Goal: Task Accomplishment & Management: Manage account settings

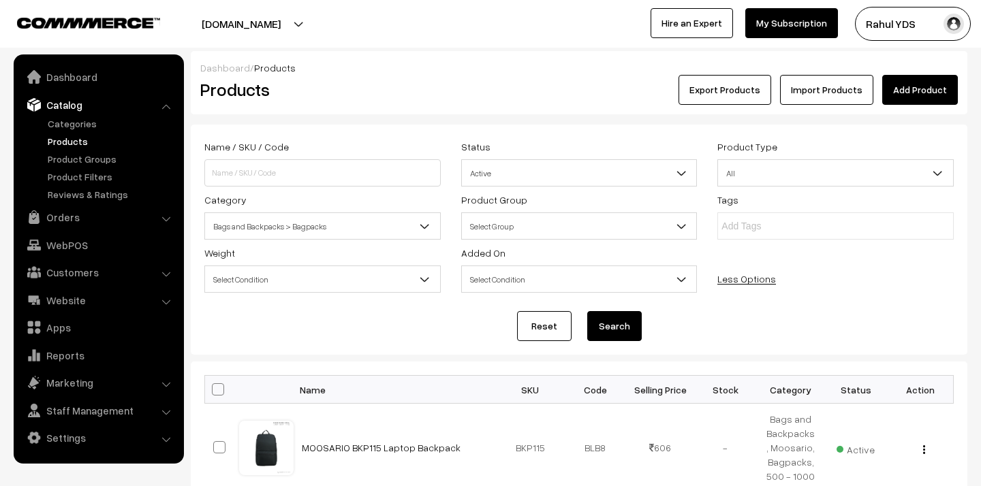
click at [337, 236] on span "Bags and Backpacks > Bagpacks" at bounding box center [322, 227] width 235 height 24
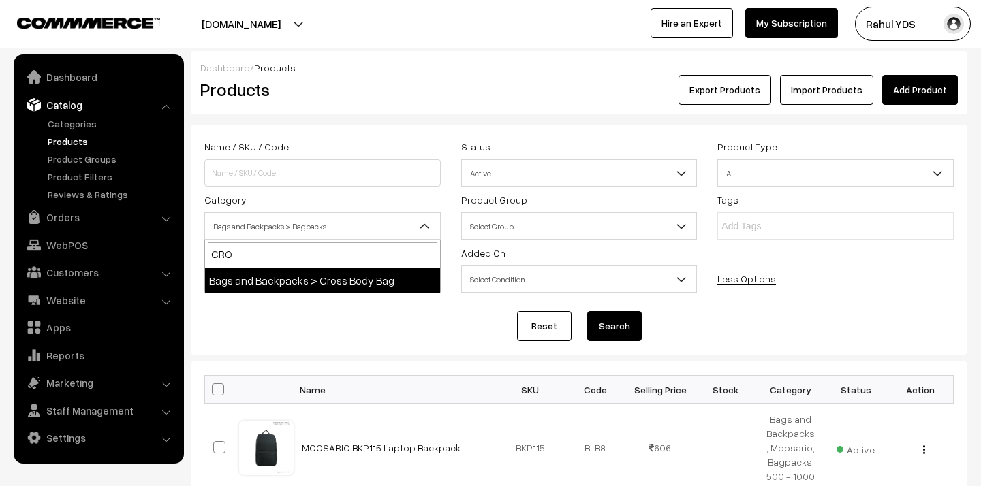
type input "CROS"
select select "54"
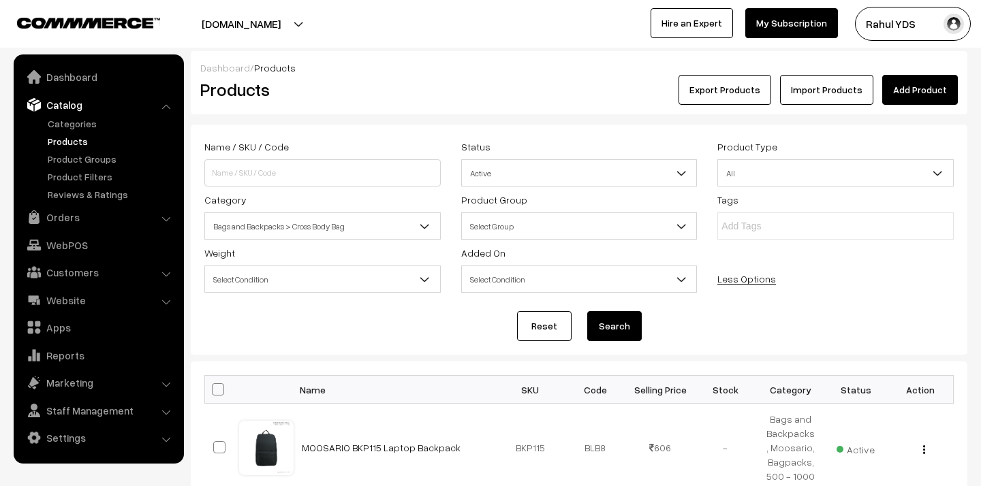
click at [599, 329] on button "Search" at bounding box center [614, 326] width 54 height 30
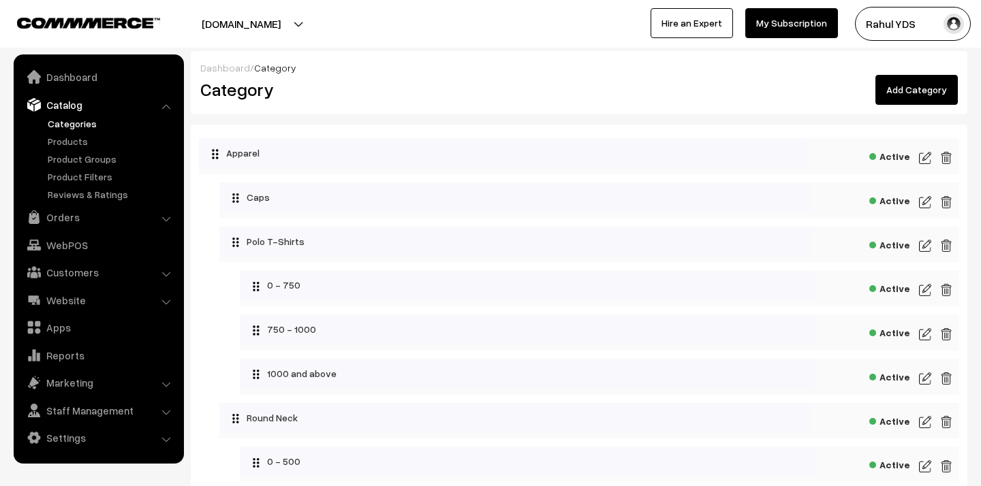
click at [905, 95] on link "Add Category" at bounding box center [916, 90] width 82 height 30
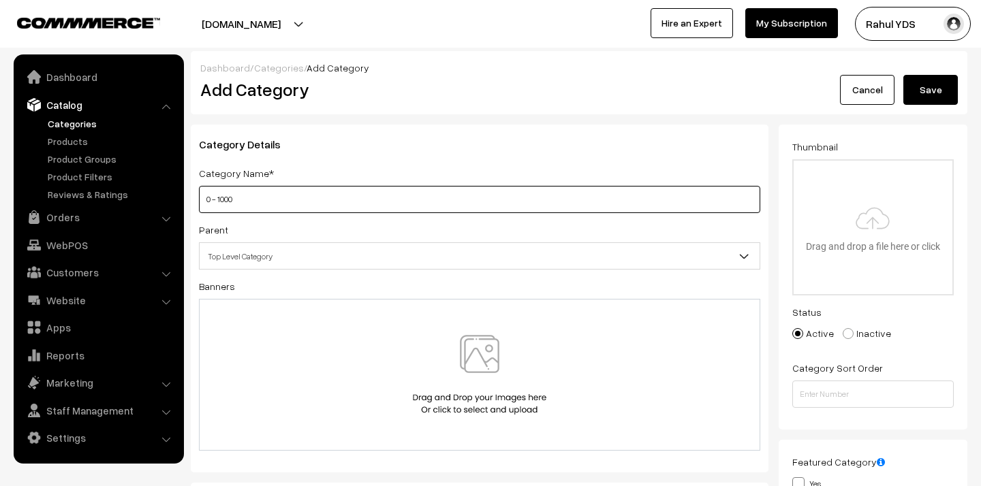
type input "0 - 1000"
click at [475, 251] on span "Top Level Category" at bounding box center [480, 256] width 560 height 24
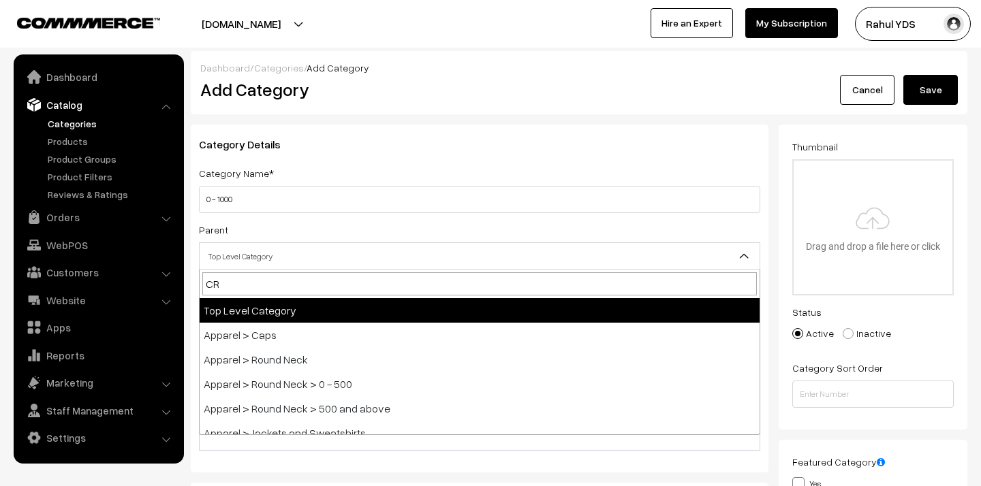
type input "CRO"
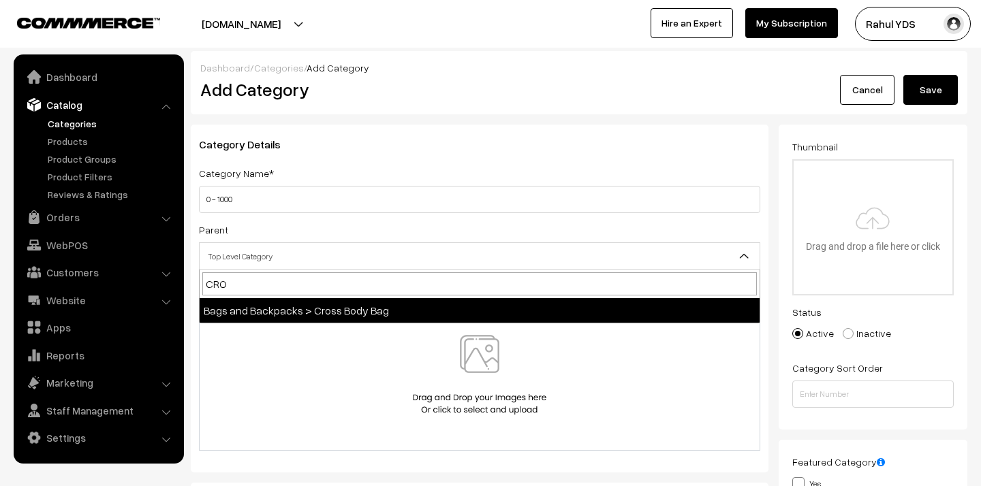
select select "54"
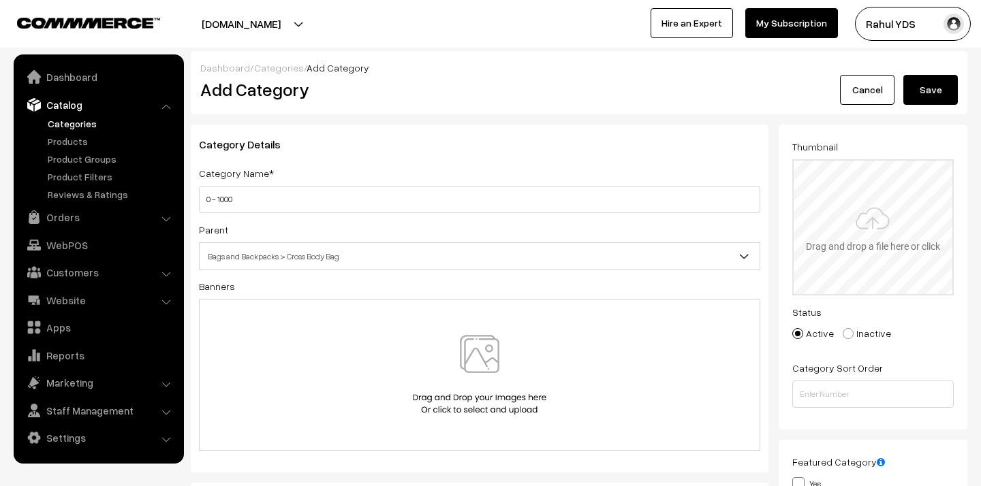
type input "C:\fakepath\products below 1000 copy.png"
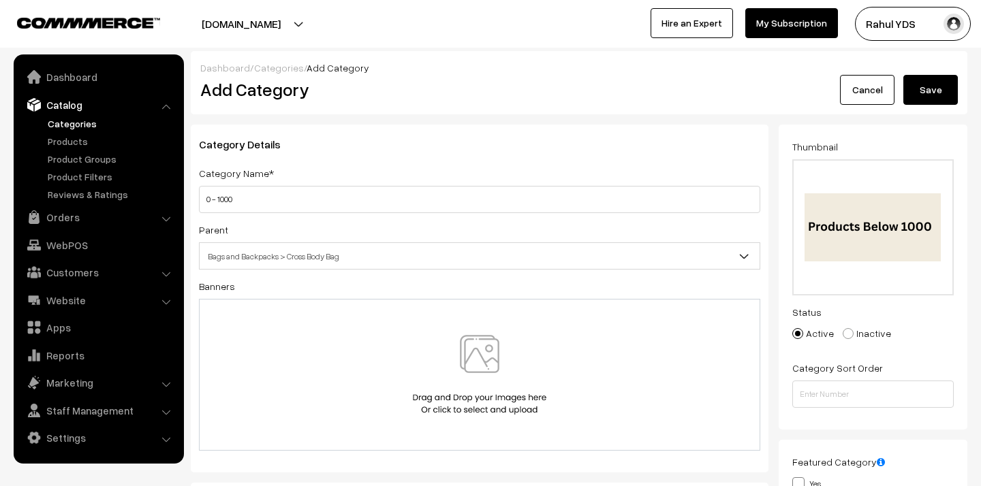
click at [926, 97] on button "Save" at bounding box center [930, 90] width 54 height 30
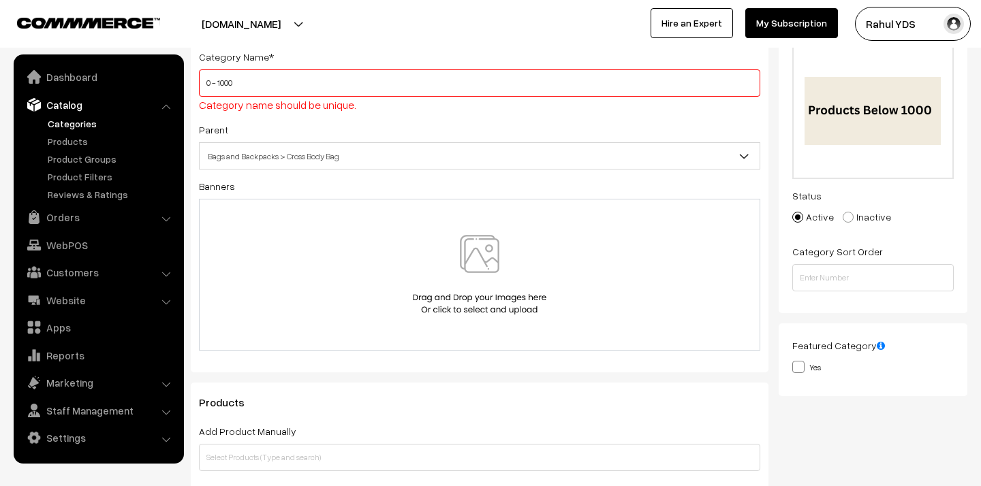
scroll to position [118, 0]
click at [463, 70] on input "0 - 1000" at bounding box center [479, 81] width 561 height 27
type input "0- 1000"
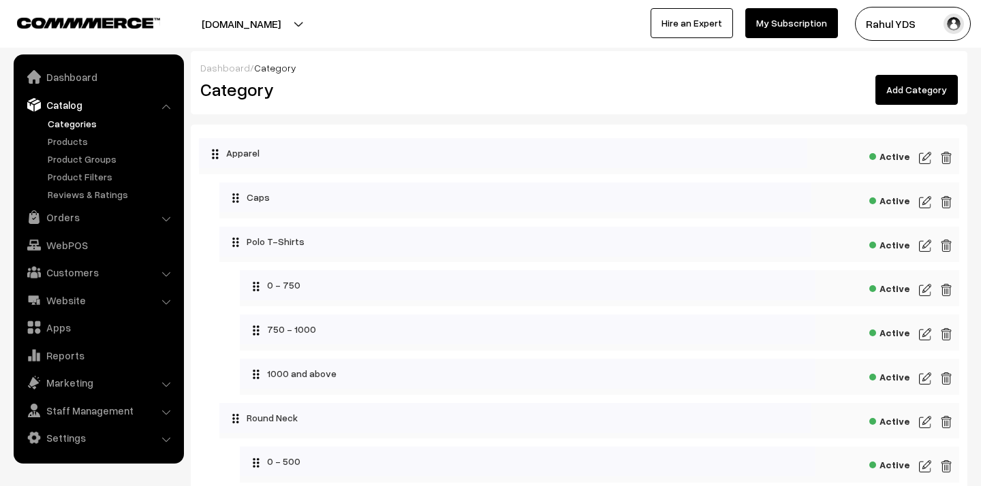
click at [912, 95] on link "Add Category" at bounding box center [916, 90] width 82 height 30
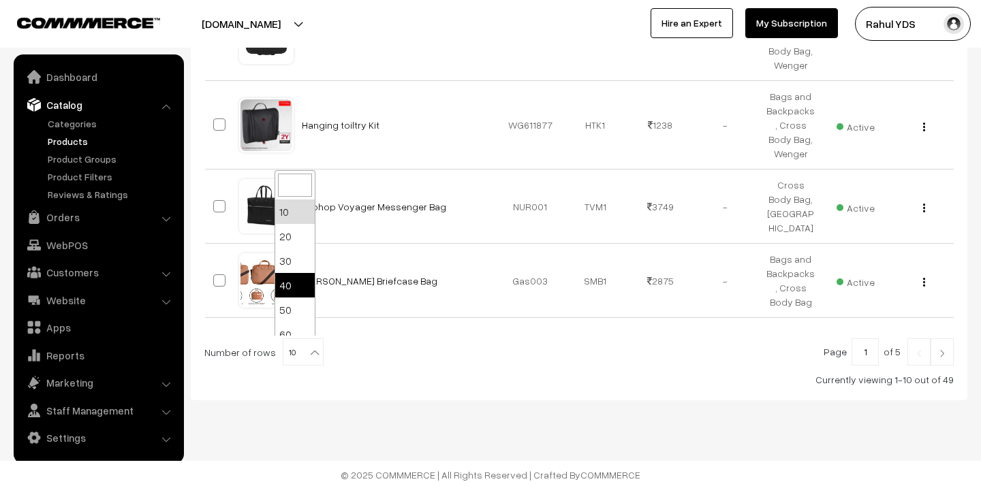
scroll to position [109, 0]
select select "100"
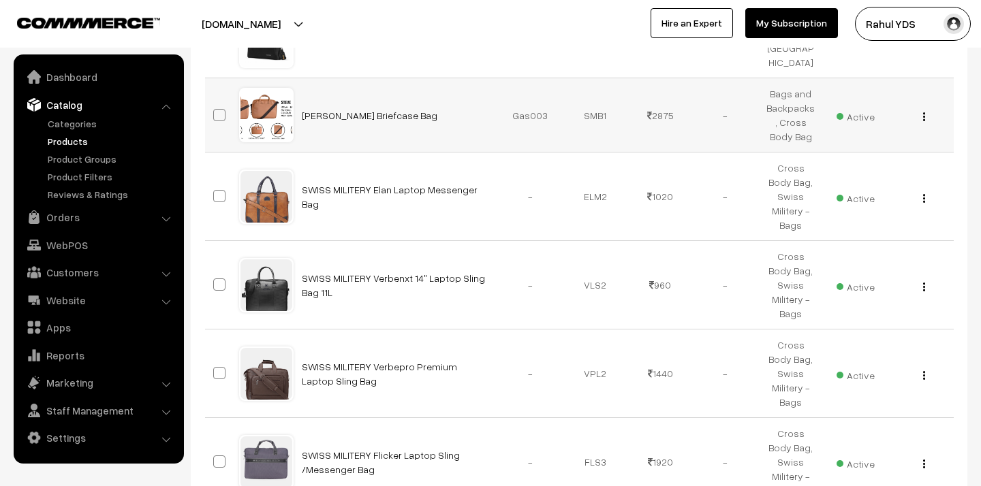
scroll to position [1162, 0]
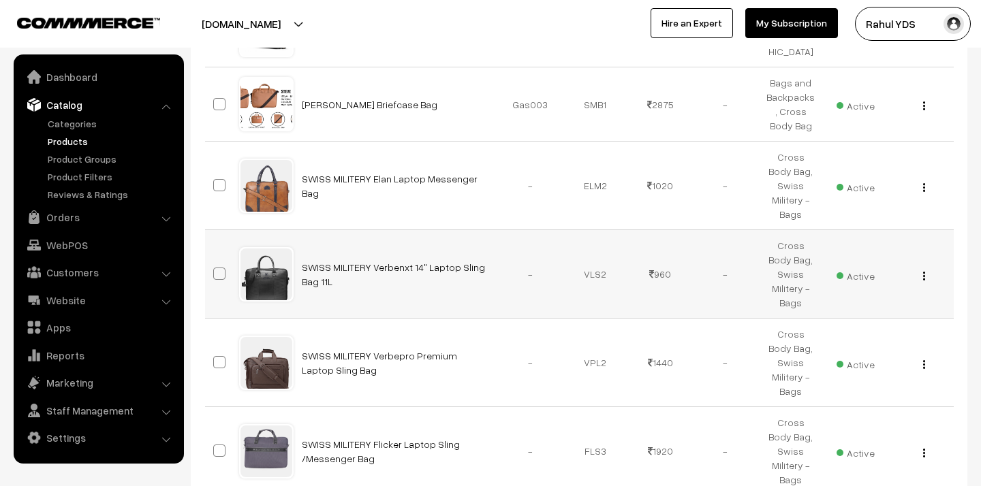
click at [215, 268] on span at bounding box center [219, 274] width 12 height 12
click at [215, 261] on input "checkbox" at bounding box center [210, 265] width 9 height 9
checkbox input "true"
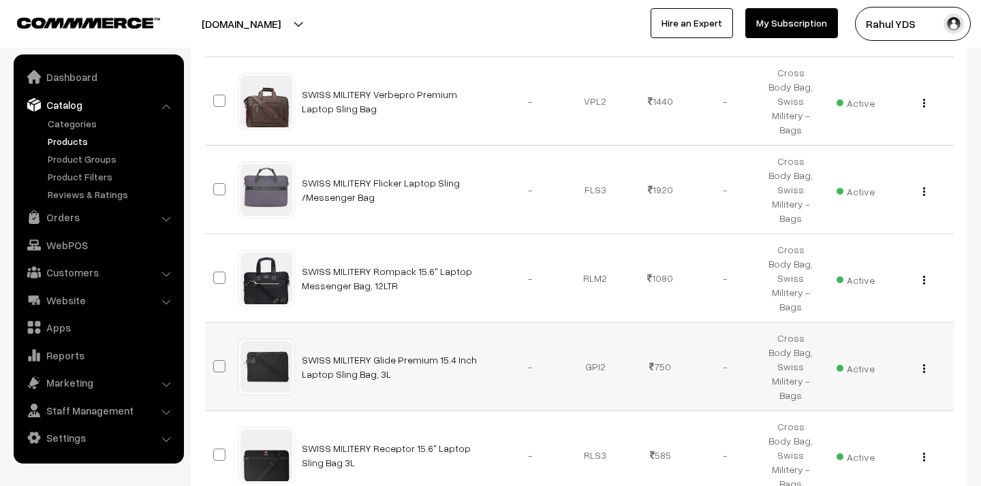
scroll to position [1472, 0]
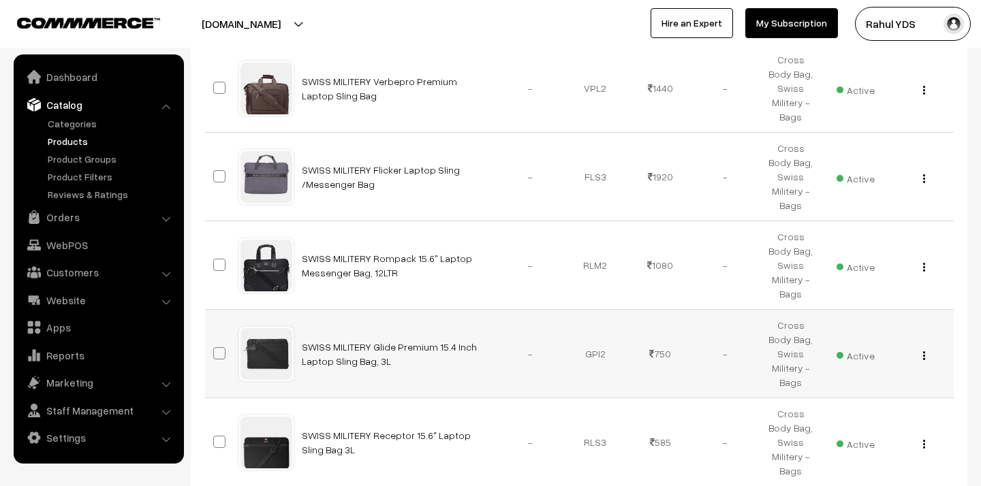
click at [218, 347] on span at bounding box center [219, 353] width 12 height 12
click at [215, 341] on input "checkbox" at bounding box center [210, 345] width 9 height 9
checkbox input "true"
click at [218, 436] on span at bounding box center [219, 442] width 12 height 12
click at [215, 429] on input "checkbox" at bounding box center [210, 433] width 9 height 9
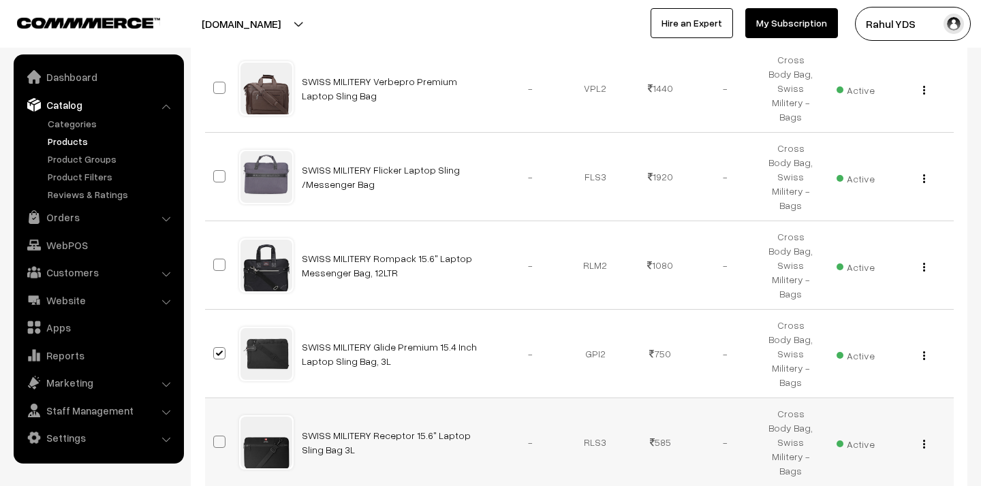
checkbox input "true"
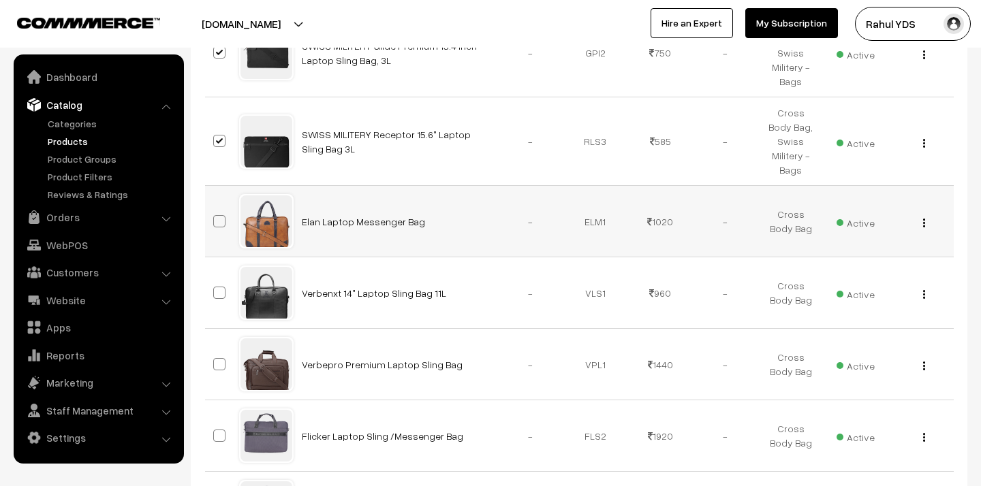
scroll to position [1779, 0]
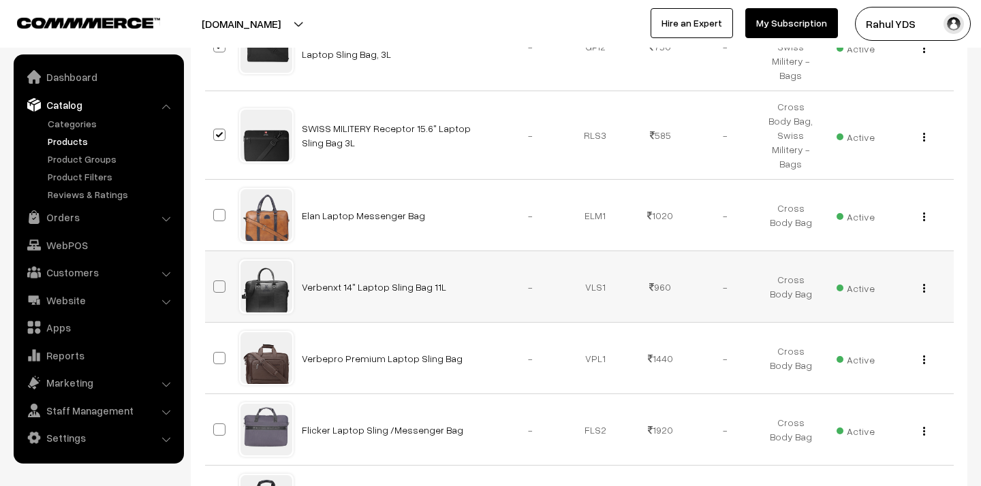
click at [217, 281] on span at bounding box center [219, 287] width 12 height 12
click at [215, 274] on input "checkbox" at bounding box center [210, 278] width 9 height 9
checkbox input "true"
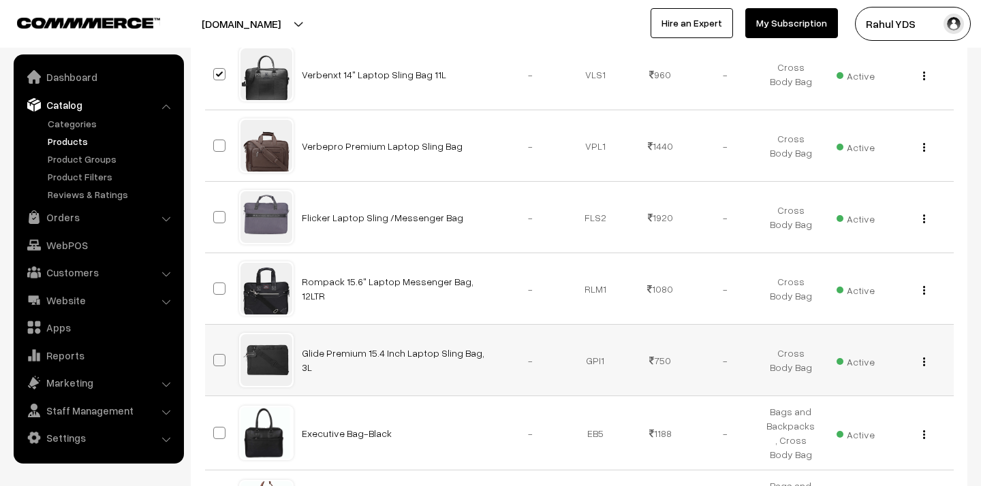
scroll to position [2000, 0]
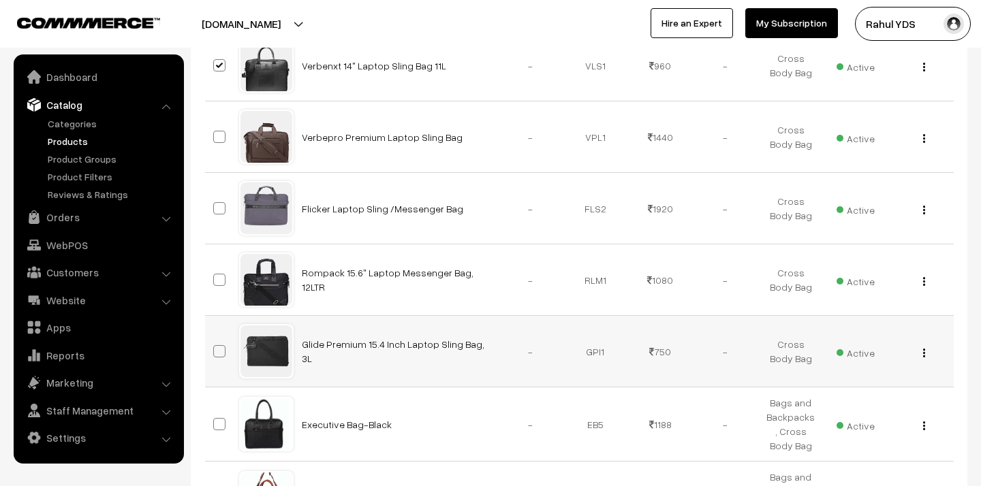
click at [217, 345] on span at bounding box center [219, 351] width 12 height 12
click at [215, 338] on input "checkbox" at bounding box center [210, 342] width 9 height 9
checkbox input "true"
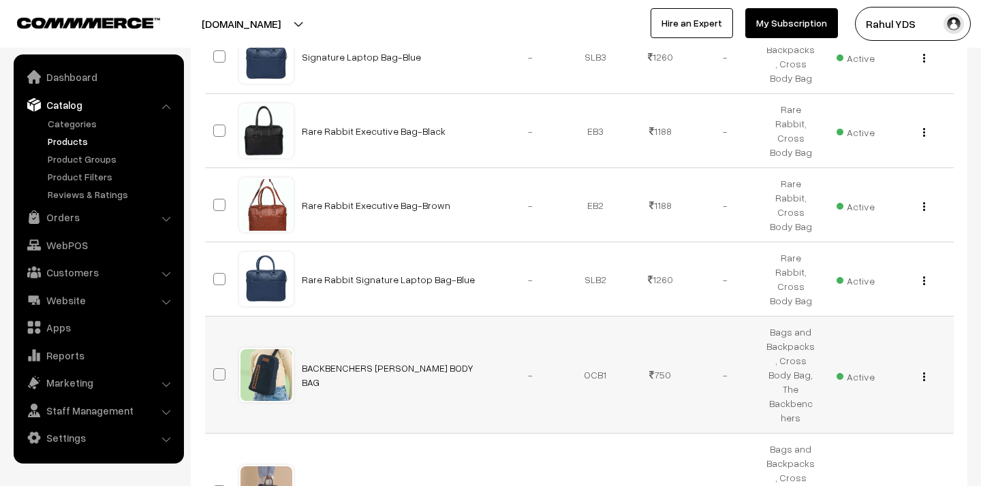
scroll to position [2519, 0]
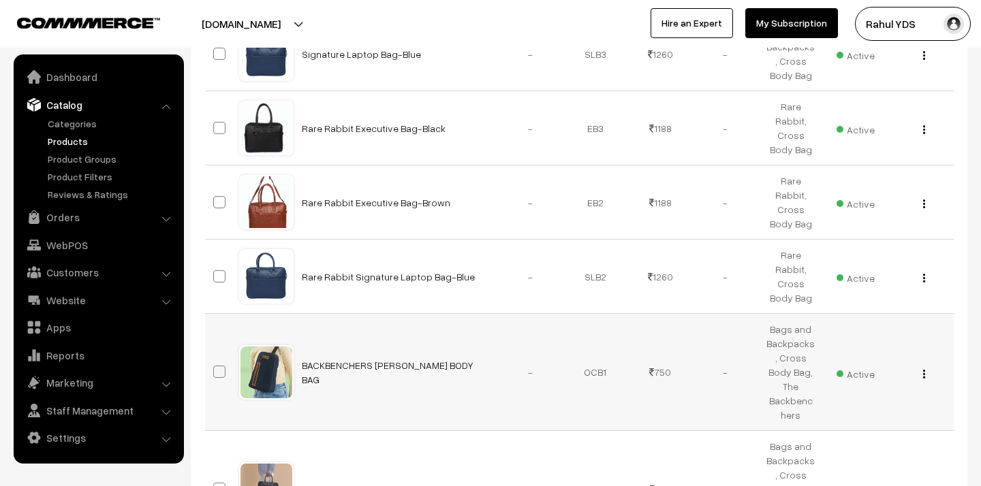
click at [222, 366] on span at bounding box center [219, 372] width 12 height 12
click at [215, 359] on input "checkbox" at bounding box center [210, 363] width 9 height 9
checkbox input "true"
click at [217, 483] on span at bounding box center [219, 489] width 12 height 12
click at [215, 476] on input "checkbox" at bounding box center [210, 480] width 9 height 9
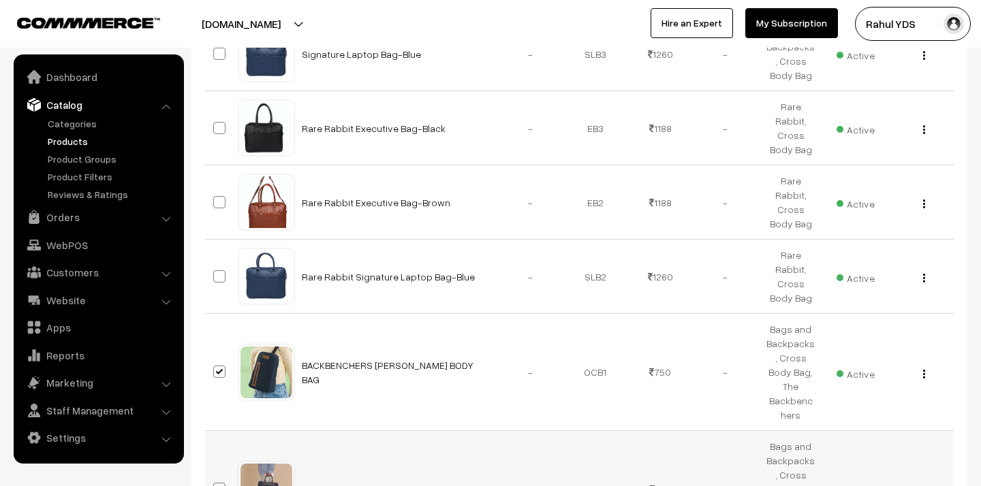
checkbox input "true"
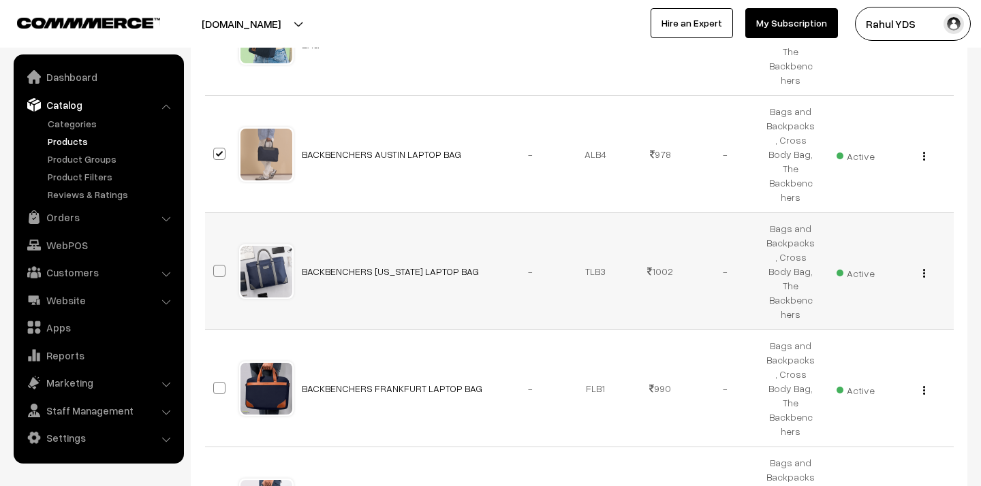
scroll to position [2856, 0]
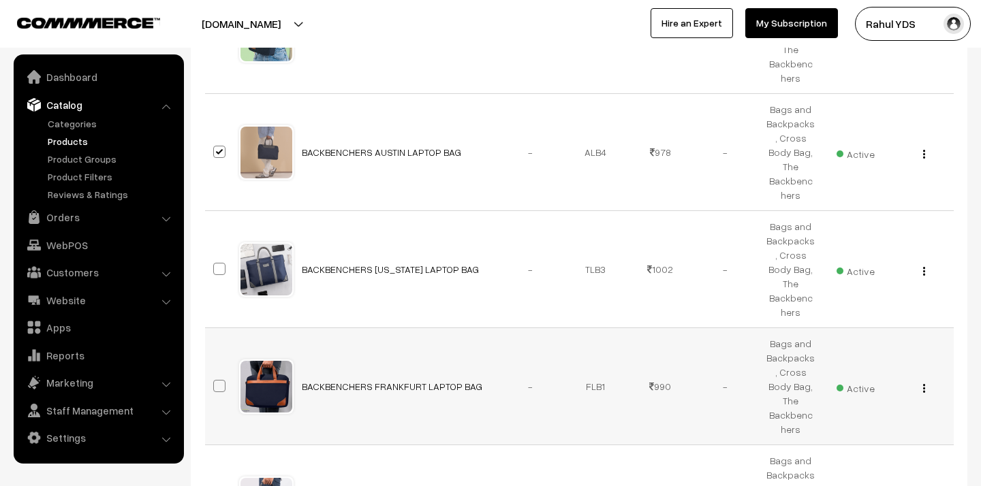
click at [221, 380] on span at bounding box center [219, 386] width 12 height 12
click at [215, 373] on input "checkbox" at bounding box center [210, 377] width 9 height 9
checkbox input "true"
click at [215, 486] on input "checkbox" at bounding box center [210, 494] width 9 height 9
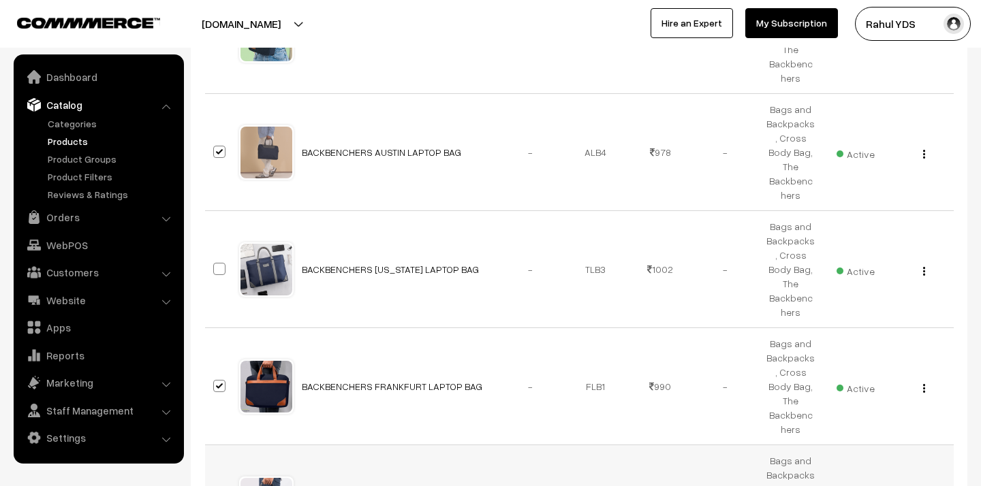
checkbox input "true"
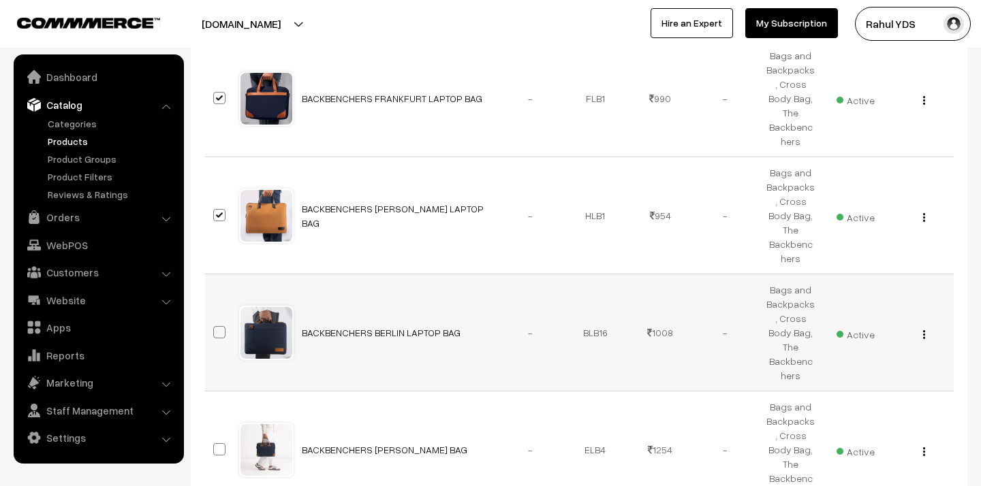
scroll to position [3146, 0]
click at [219, 324] on span at bounding box center [219, 330] width 12 height 12
click at [215, 317] on input "checkbox" at bounding box center [210, 321] width 9 height 9
click at [218, 324] on span at bounding box center [219, 330] width 12 height 12
click at [215, 317] on input "checkbox" at bounding box center [210, 321] width 9 height 9
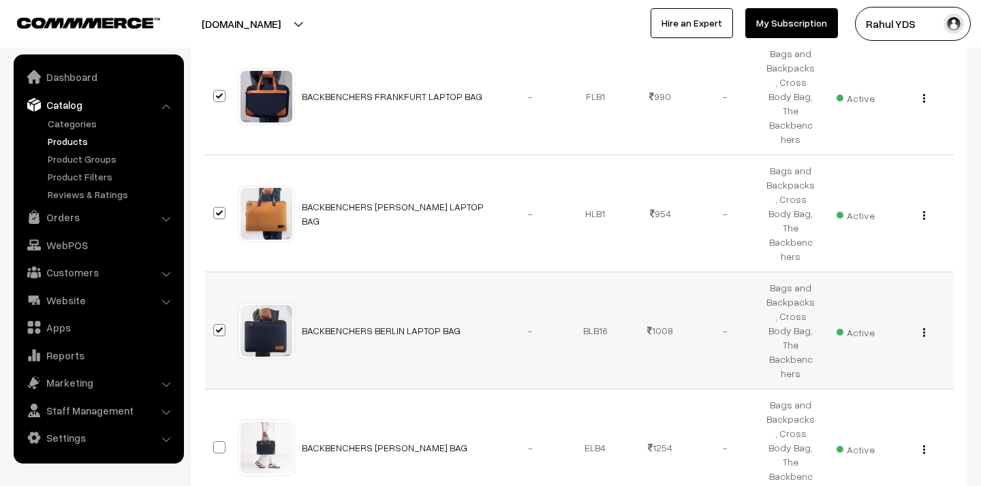
checkbox input "false"
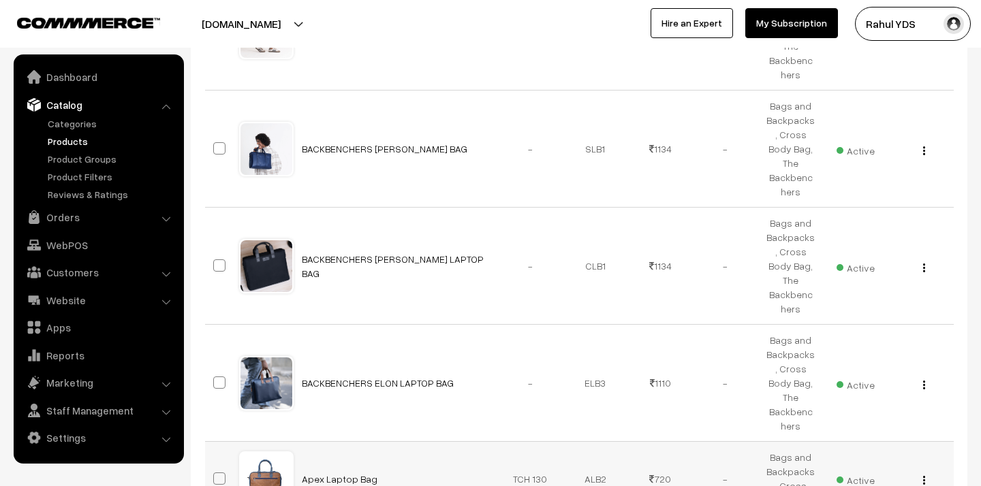
scroll to position [3594, 0]
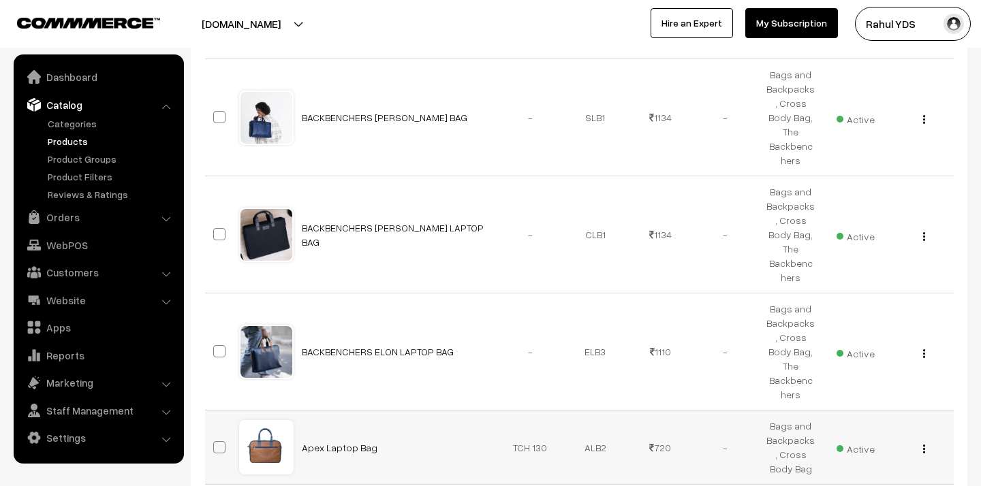
click at [215, 441] on span at bounding box center [219, 447] width 12 height 12
click at [215, 435] on input "checkbox" at bounding box center [210, 439] width 9 height 9
checkbox input "true"
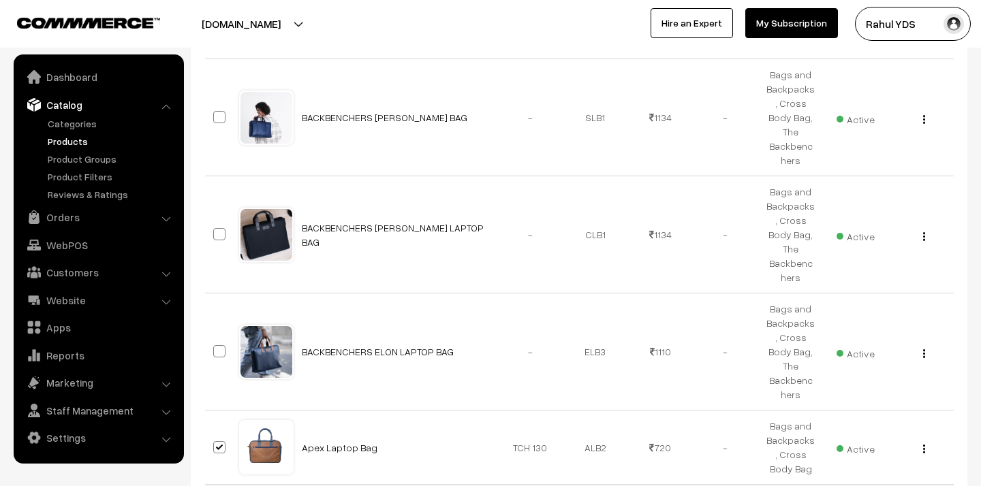
checkbox input "true"
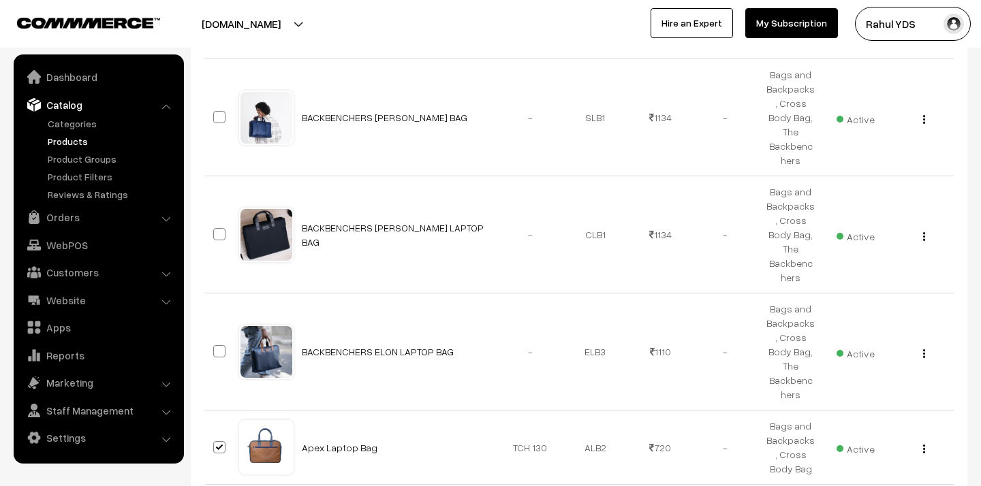
checkbox input "true"
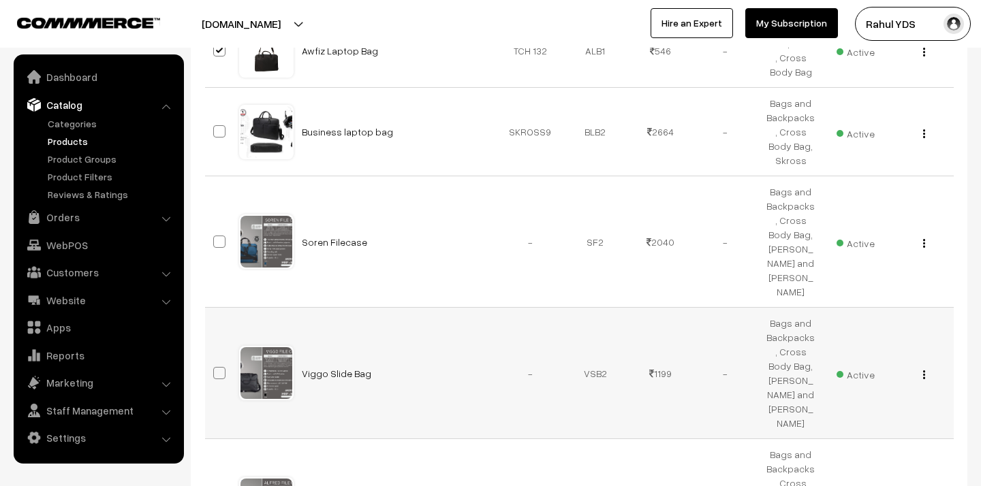
scroll to position [4215, 0]
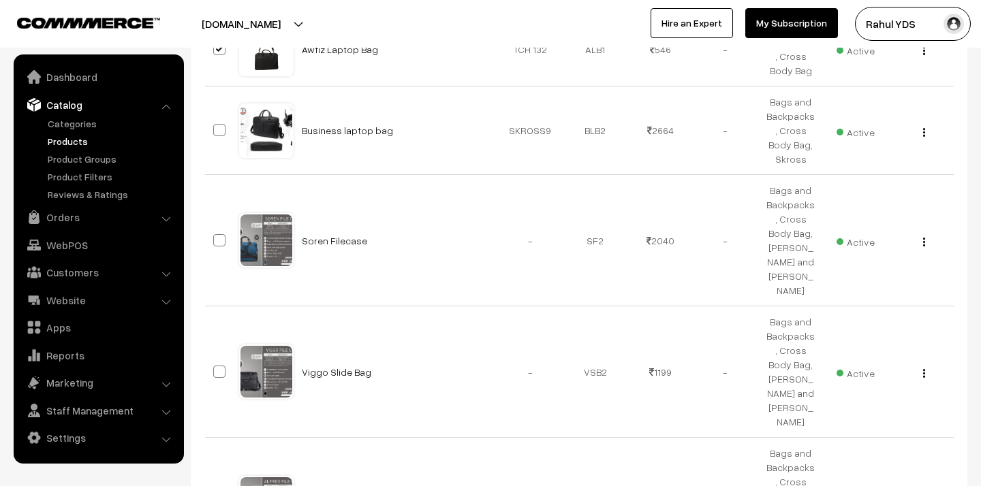
checkbox input "true"
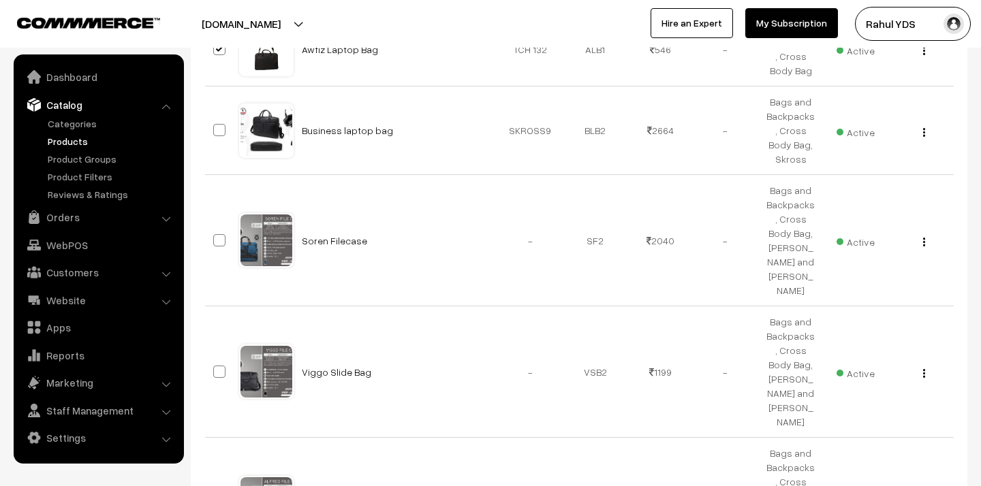
checkbox input "true"
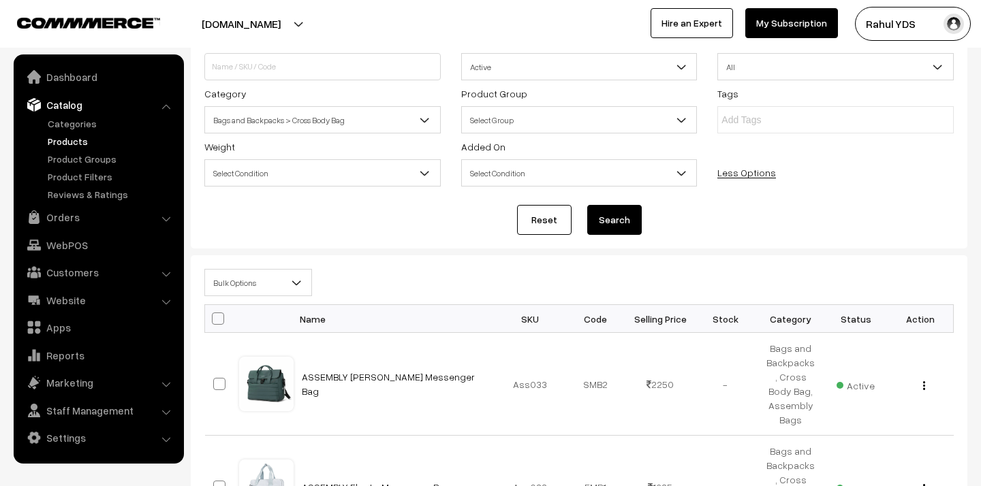
scroll to position [0, 0]
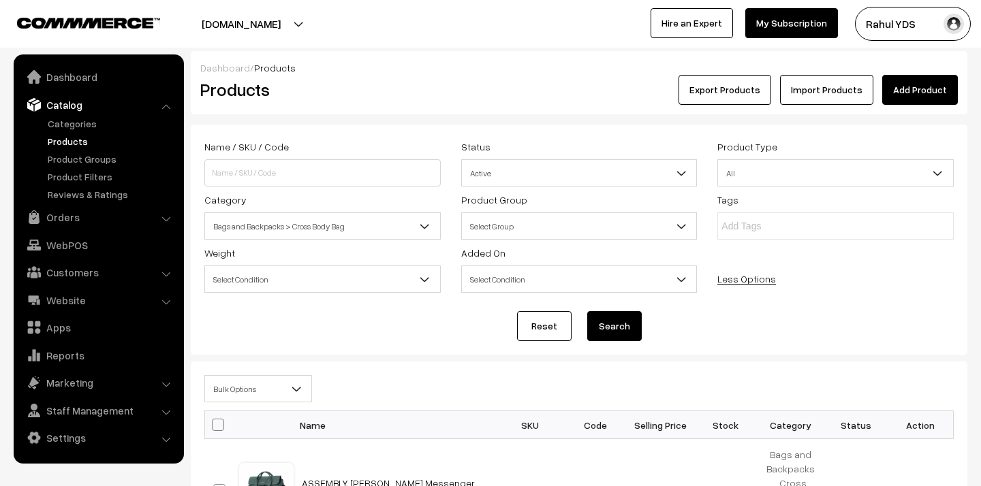
click at [277, 398] on span "Bulk Options" at bounding box center [258, 389] width 106 height 24
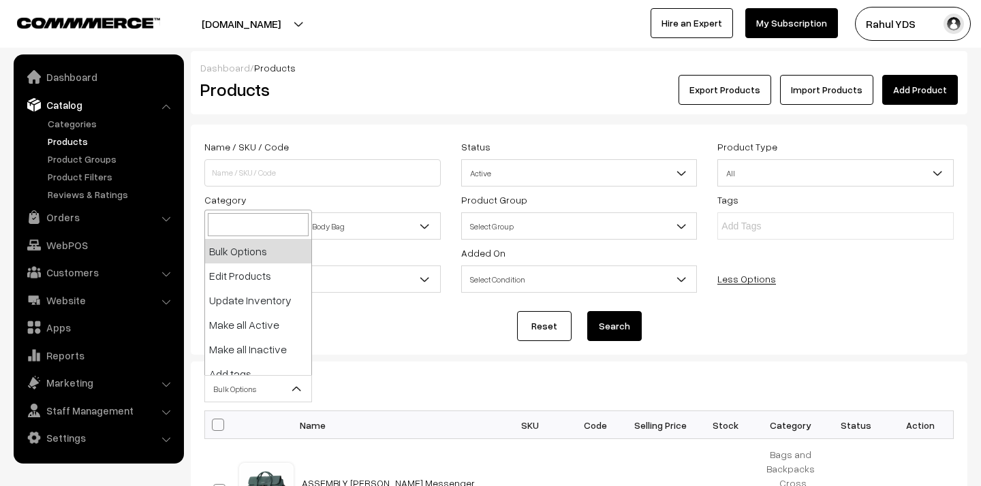
scroll to position [84, 0]
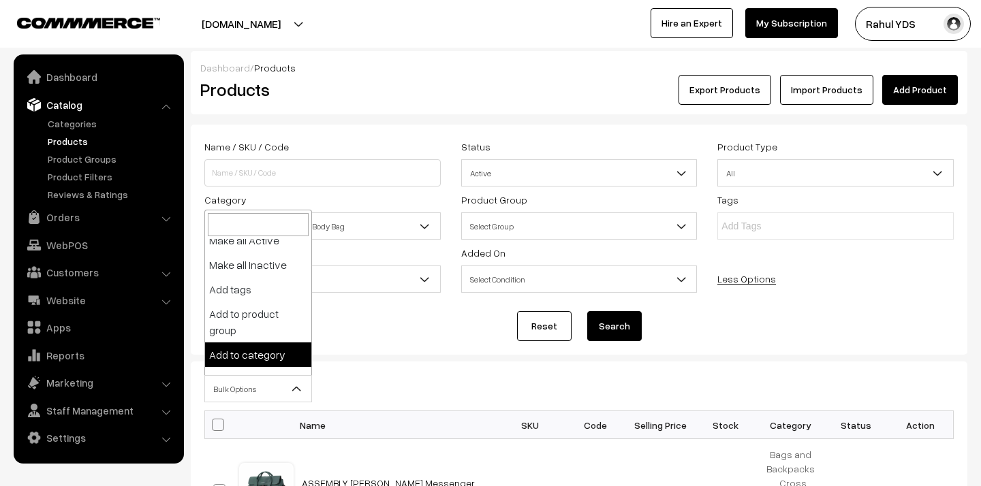
select select "category"
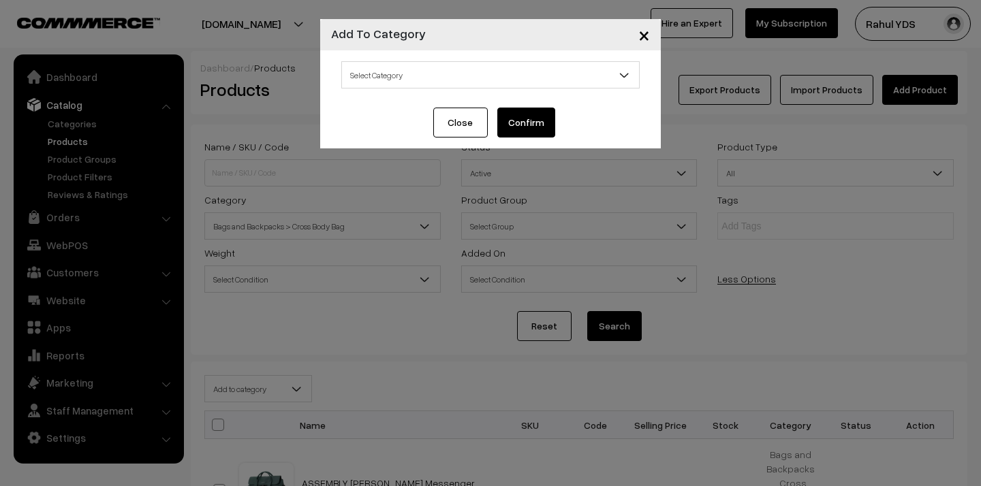
click at [463, 71] on span "Select Category" at bounding box center [490, 75] width 297 height 24
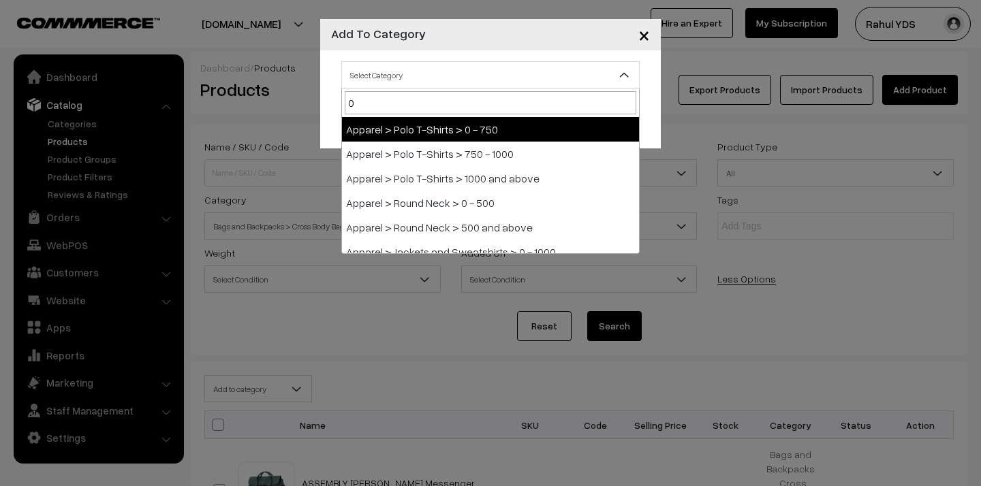
type input "0-"
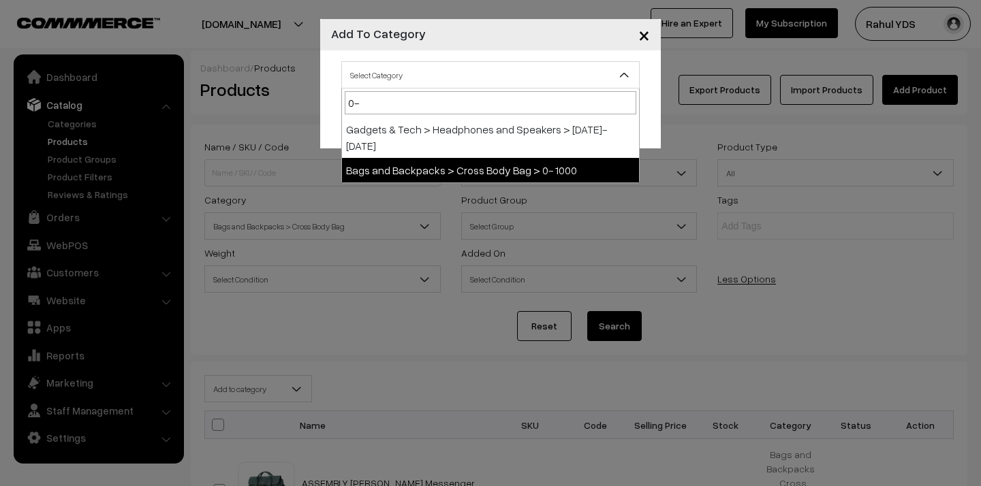
select select "145"
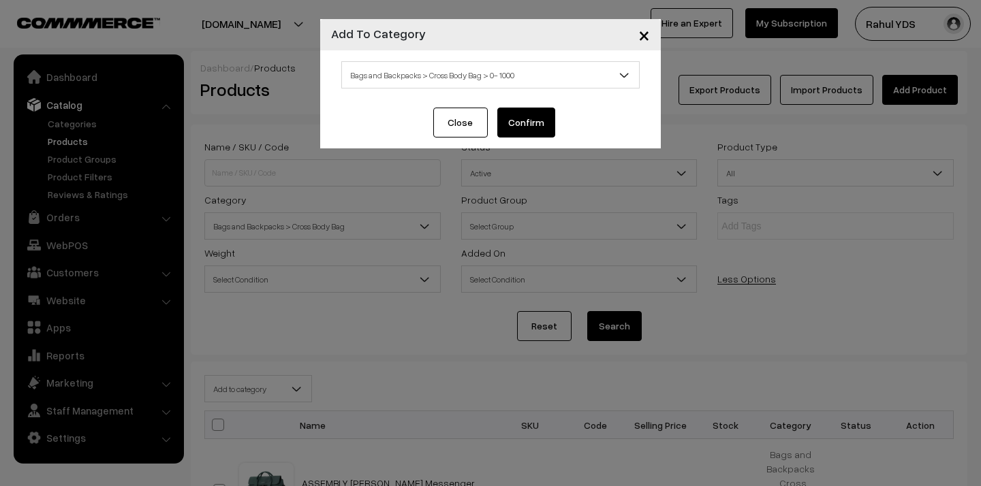
click at [521, 129] on button "Confirm" at bounding box center [526, 123] width 58 height 30
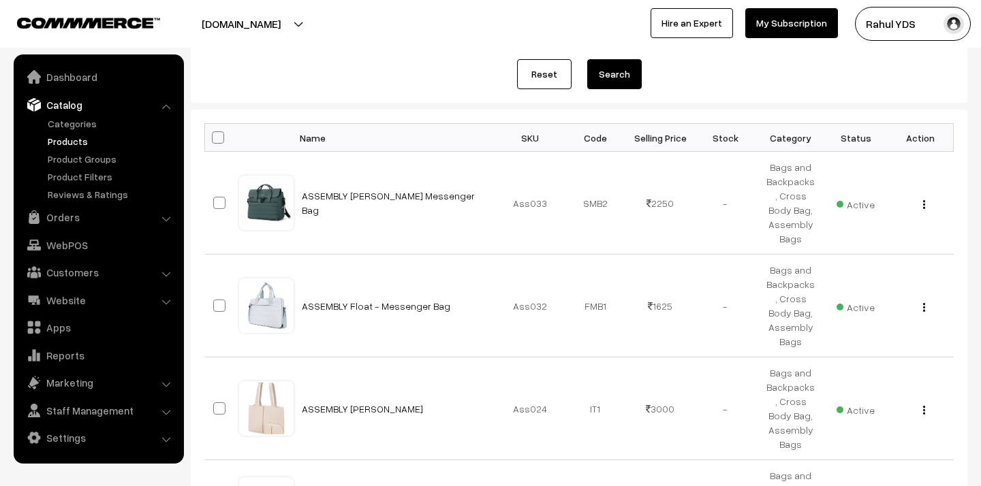
scroll to position [255, 0]
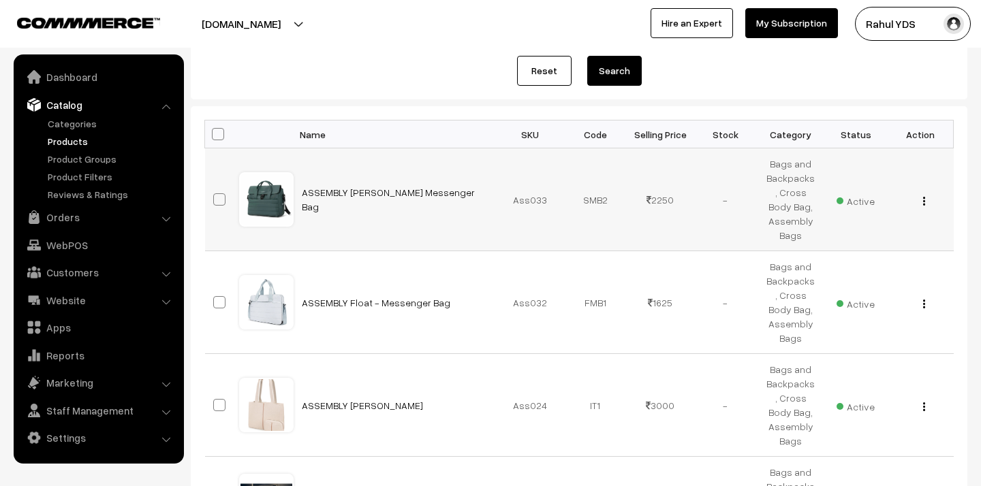
click at [217, 193] on span at bounding box center [219, 199] width 12 height 12
click at [215, 193] on input "checkbox" at bounding box center [210, 191] width 9 height 9
checkbox input "true"
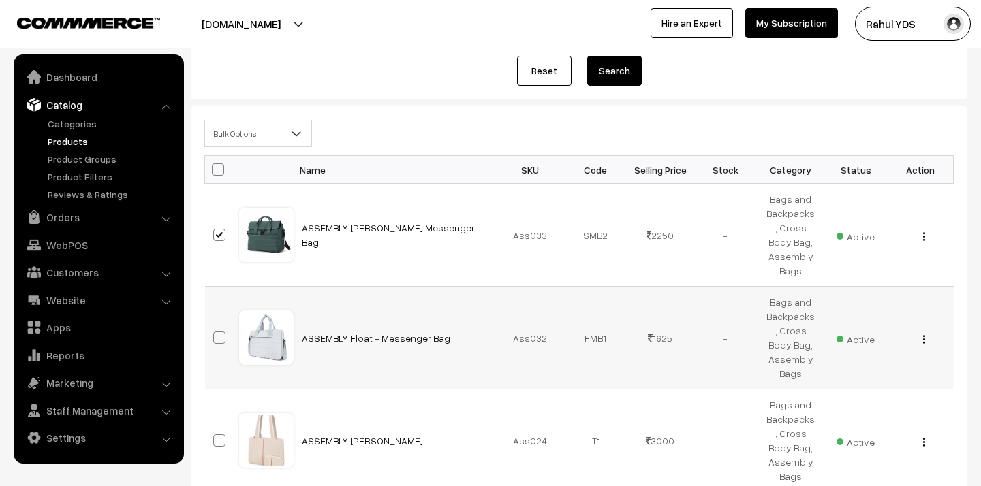
click at [223, 340] on span at bounding box center [219, 338] width 12 height 12
click at [215, 334] on input "checkbox" at bounding box center [210, 329] width 9 height 9
checkbox input "true"
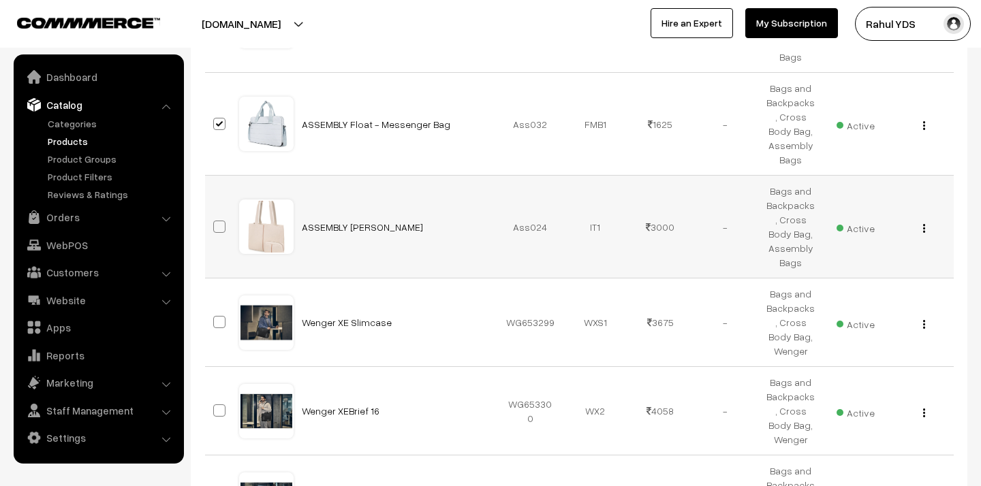
scroll to position [481, 0]
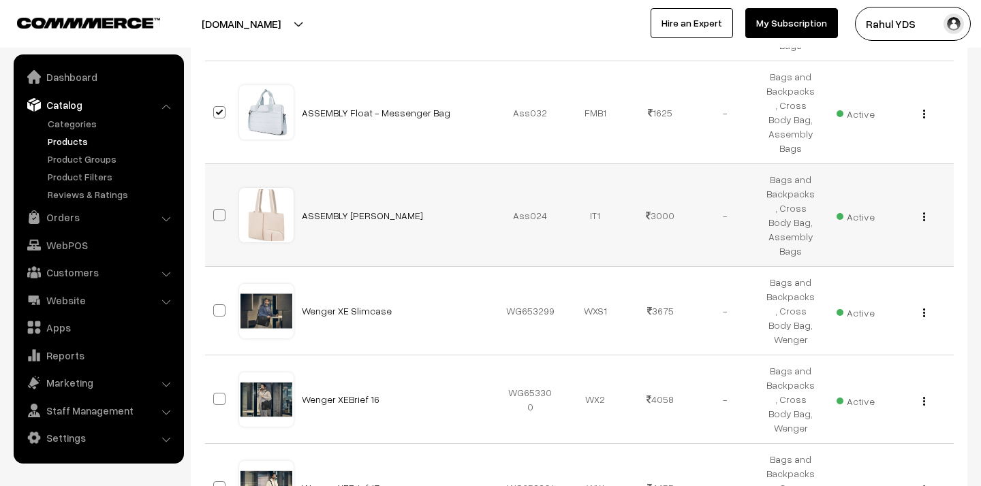
click at [221, 198] on td at bounding box center [222, 215] width 34 height 103
click at [221, 311] on span at bounding box center [219, 310] width 12 height 12
click at [215, 306] on input "checkbox" at bounding box center [210, 302] width 9 height 9
checkbox input "true"
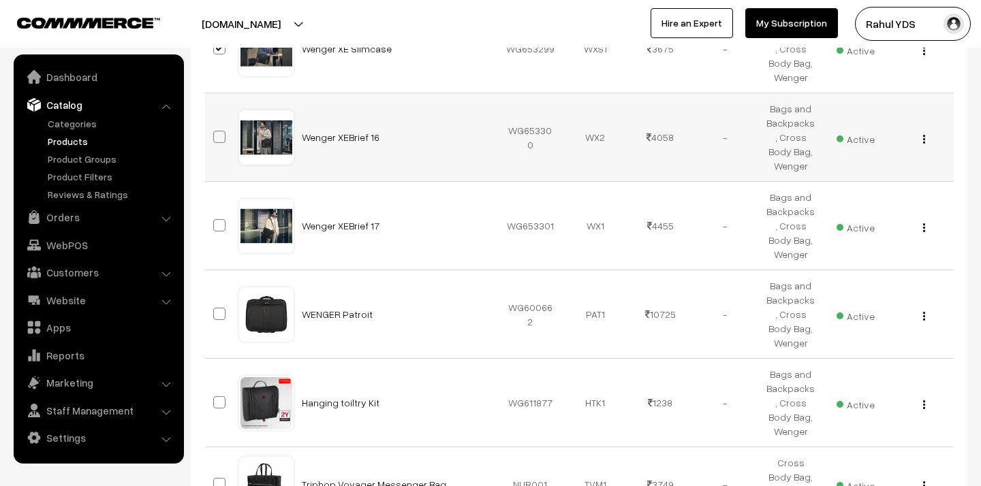
scroll to position [755, 0]
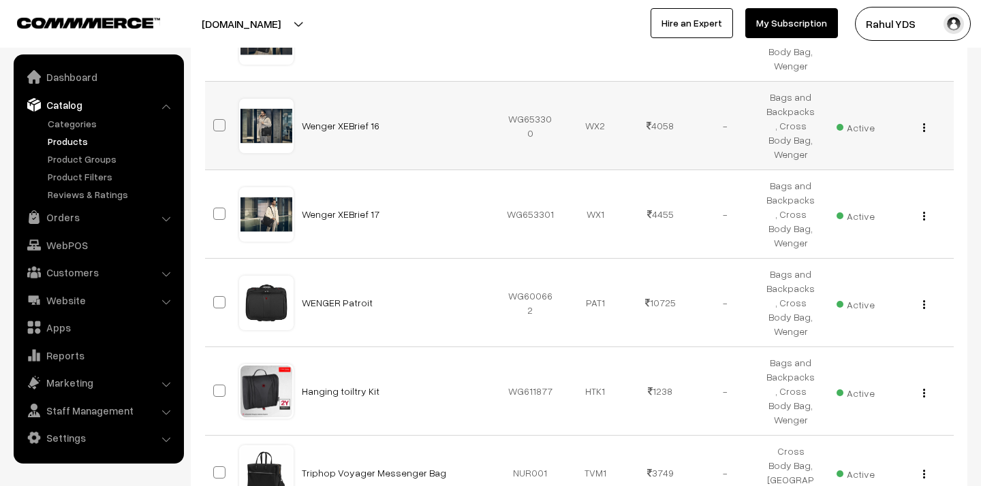
click at [219, 125] on span at bounding box center [219, 125] width 12 height 12
click at [215, 121] on input "checkbox" at bounding box center [210, 116] width 9 height 9
checkbox input "true"
click at [220, 215] on span at bounding box center [219, 214] width 12 height 12
click at [215, 210] on input "checkbox" at bounding box center [210, 205] width 9 height 9
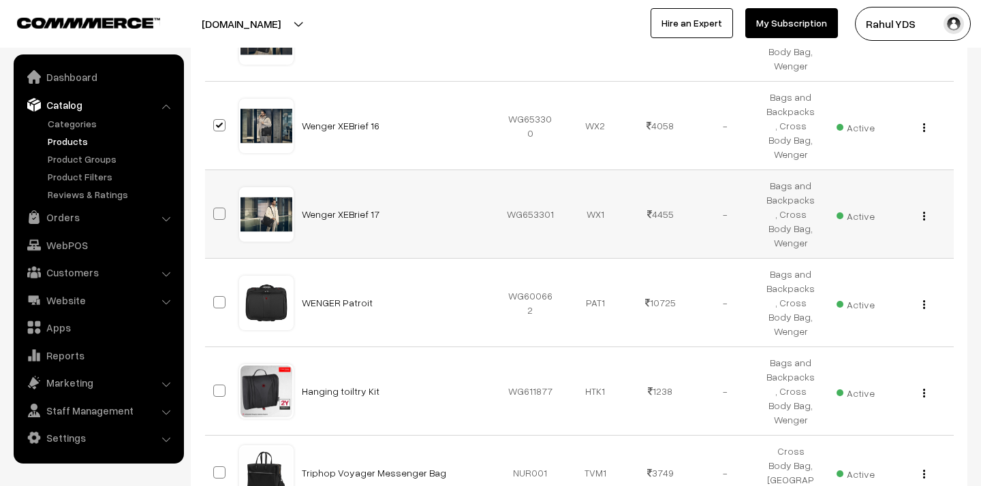
checkbox input "true"
click at [216, 304] on span at bounding box center [219, 302] width 12 height 12
click at [215, 298] on input "checkbox" at bounding box center [210, 293] width 9 height 9
checkbox input "true"
click at [208, 394] on td at bounding box center [222, 391] width 34 height 89
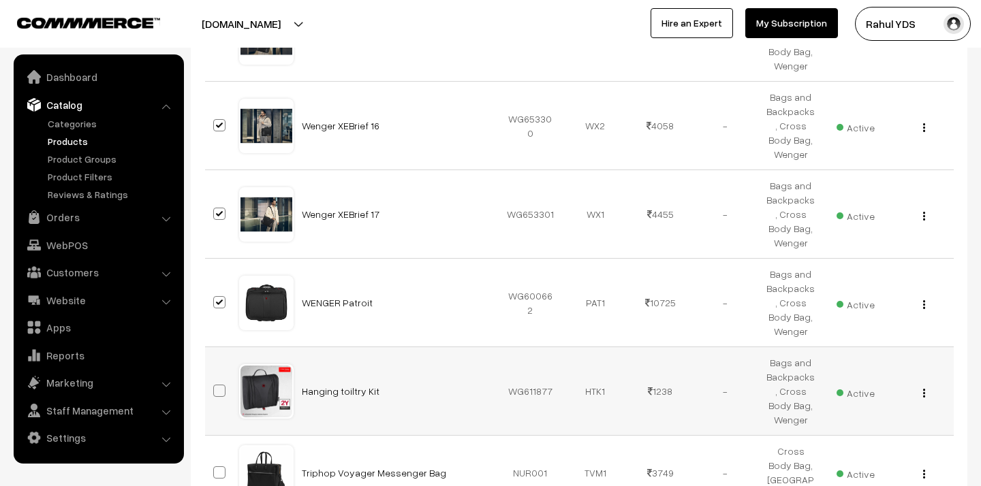
click at [216, 391] on span at bounding box center [219, 391] width 12 height 12
click at [215, 387] on input "checkbox" at bounding box center [210, 382] width 9 height 9
checkbox input "true"
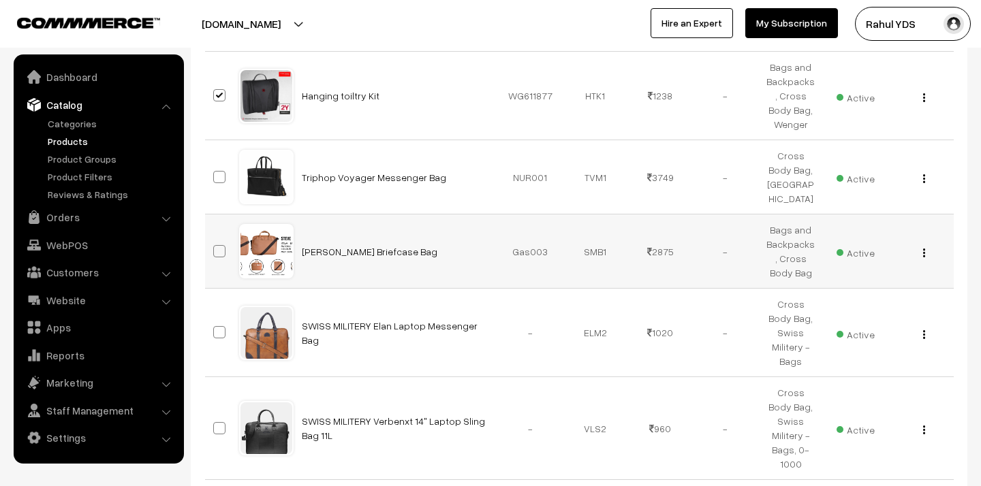
scroll to position [1058, 0]
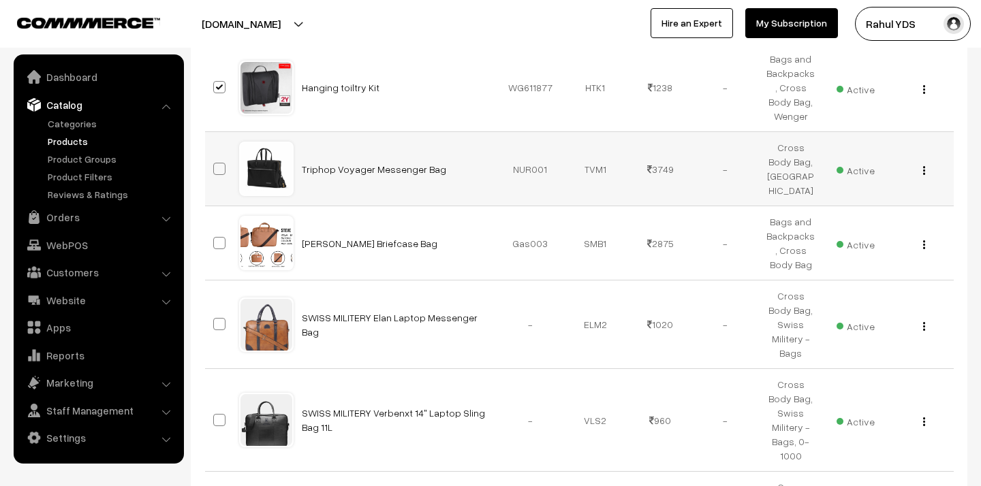
click at [217, 170] on span at bounding box center [219, 169] width 12 height 12
click at [215, 165] on input "checkbox" at bounding box center [210, 160] width 9 height 9
checkbox input "true"
click at [220, 244] on span at bounding box center [219, 243] width 12 height 12
click at [215, 239] on input "checkbox" at bounding box center [210, 234] width 9 height 9
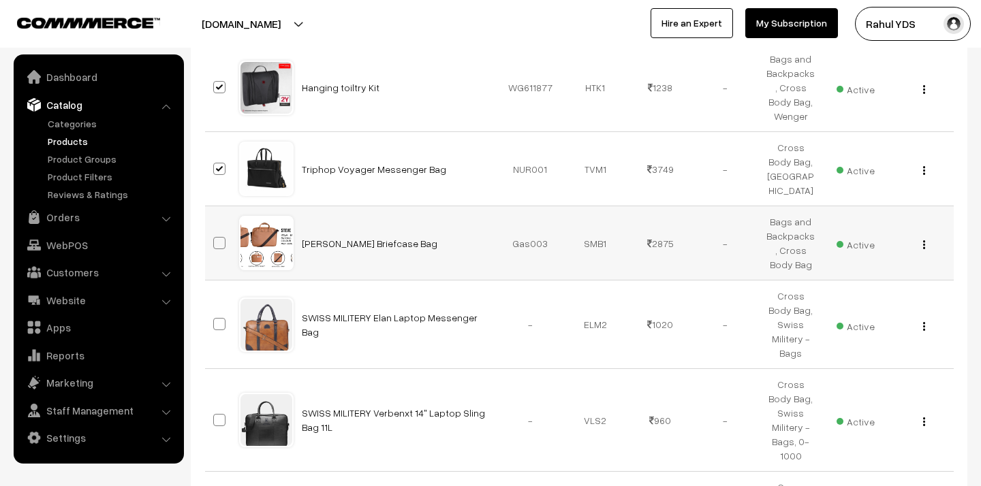
checkbox input "true"
click at [221, 318] on span at bounding box center [219, 324] width 12 height 12
click at [215, 312] on input "checkbox" at bounding box center [210, 315] width 9 height 9
checkbox input "true"
click at [215, 385] on td at bounding box center [222, 420] width 34 height 103
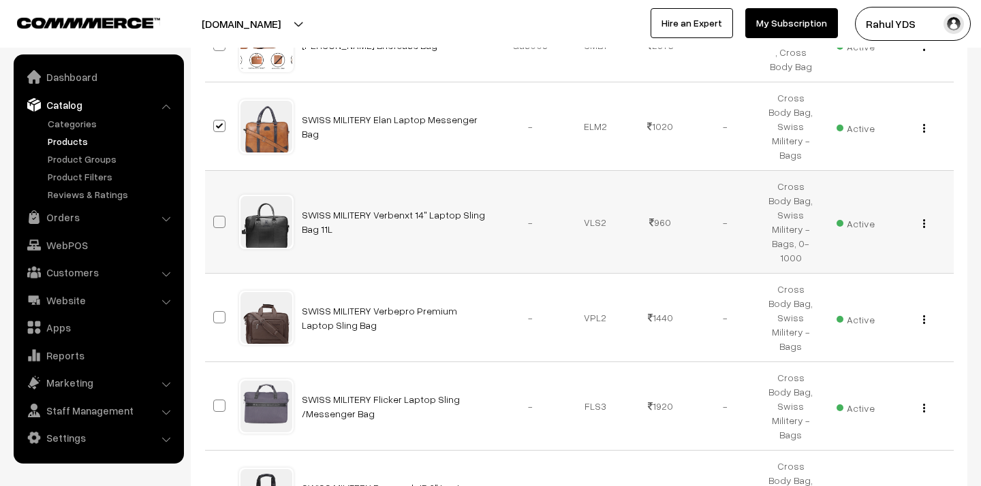
scroll to position [1276, 0]
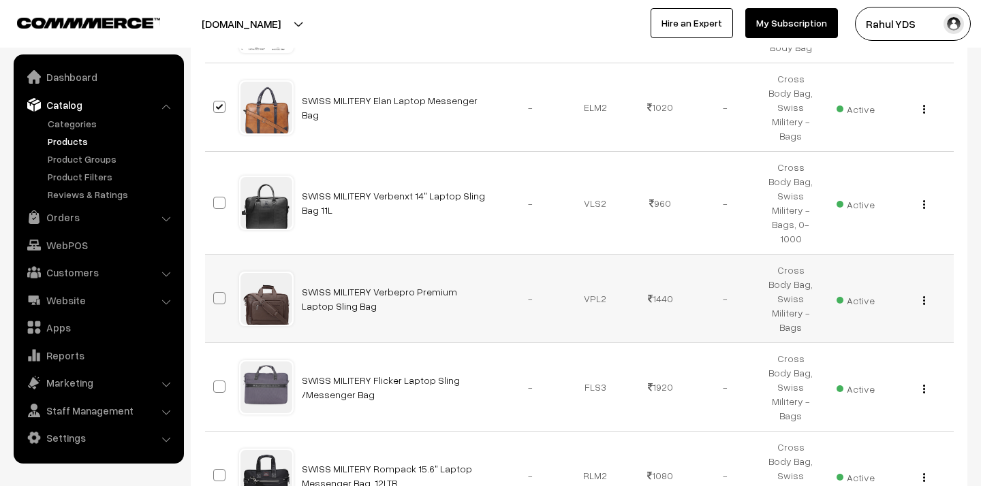
click at [221, 292] on span at bounding box center [219, 298] width 12 height 12
click at [215, 285] on input "checkbox" at bounding box center [210, 289] width 9 height 9
checkbox input "true"
click at [221, 381] on span at bounding box center [219, 387] width 12 height 12
click at [215, 374] on input "checkbox" at bounding box center [210, 378] width 9 height 9
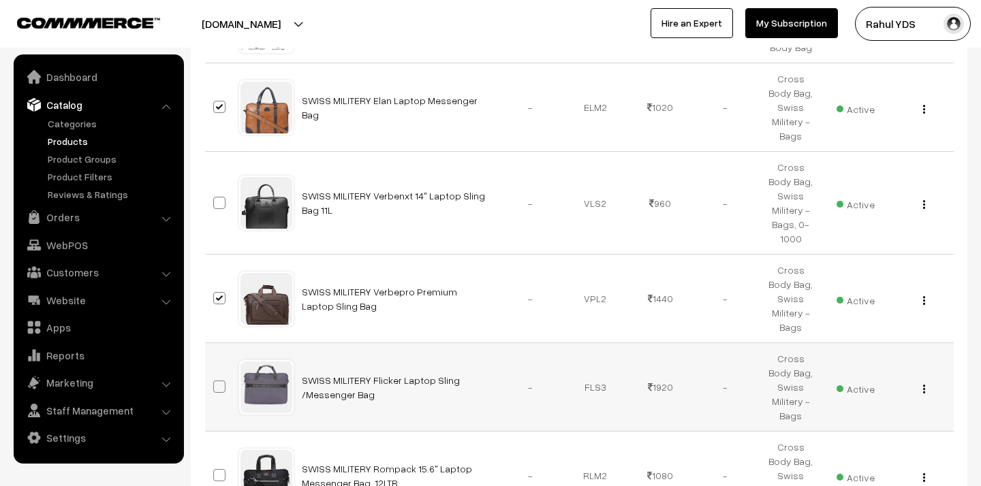
checkbox input "true"
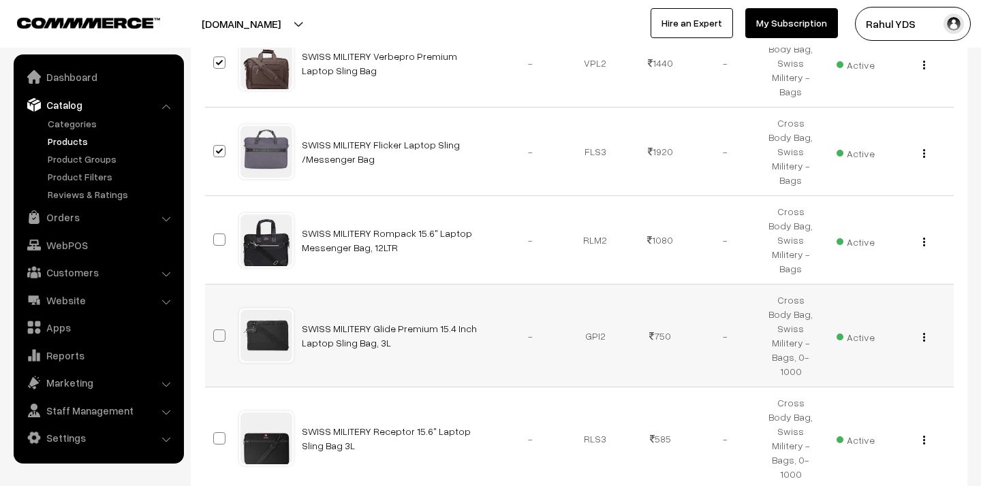
scroll to position [1523, 0]
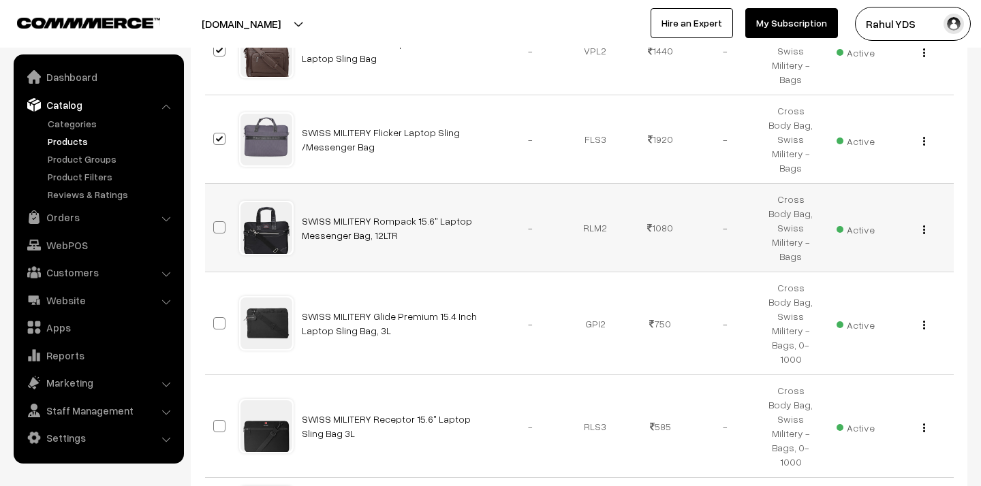
click at [217, 221] on span at bounding box center [219, 227] width 12 height 12
click at [215, 215] on input "checkbox" at bounding box center [210, 219] width 9 height 9
checkbox input "true"
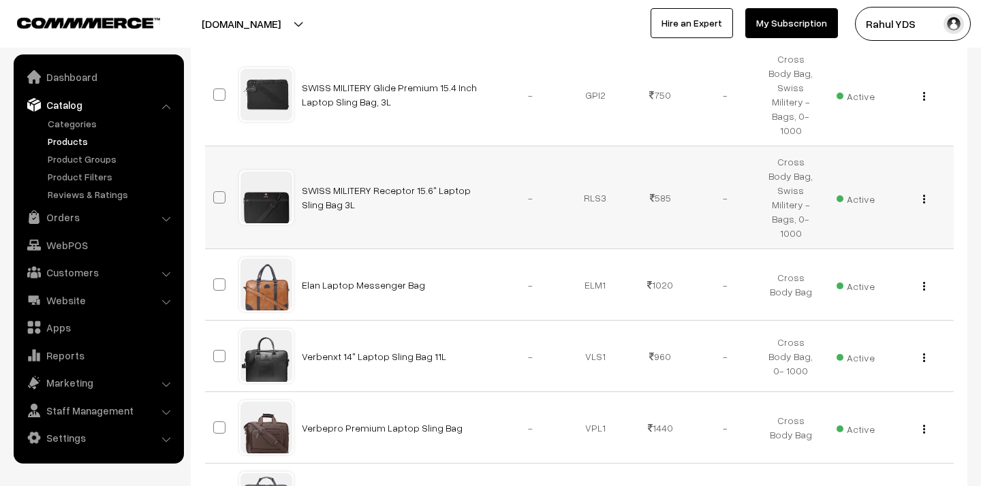
scroll to position [1761, 0]
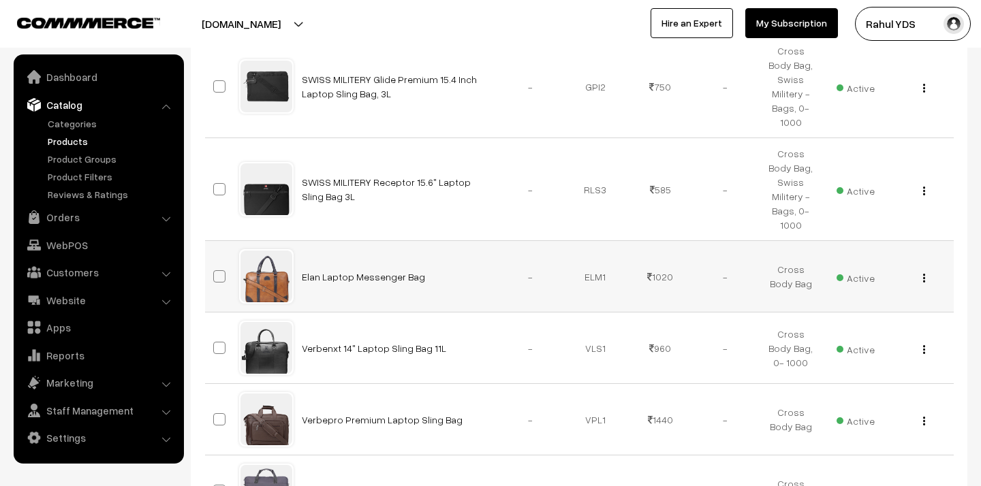
click at [220, 270] on span at bounding box center [219, 276] width 12 height 12
click at [215, 264] on input "checkbox" at bounding box center [210, 268] width 9 height 9
checkbox input "true"
click at [214, 413] on span at bounding box center [219, 419] width 12 height 12
click at [214, 407] on input "checkbox" at bounding box center [210, 411] width 9 height 9
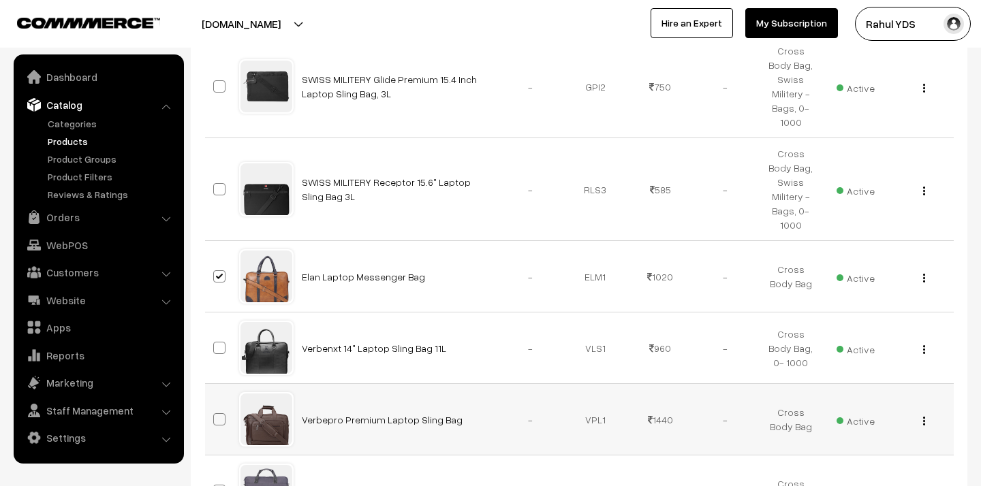
checkbox input "true"
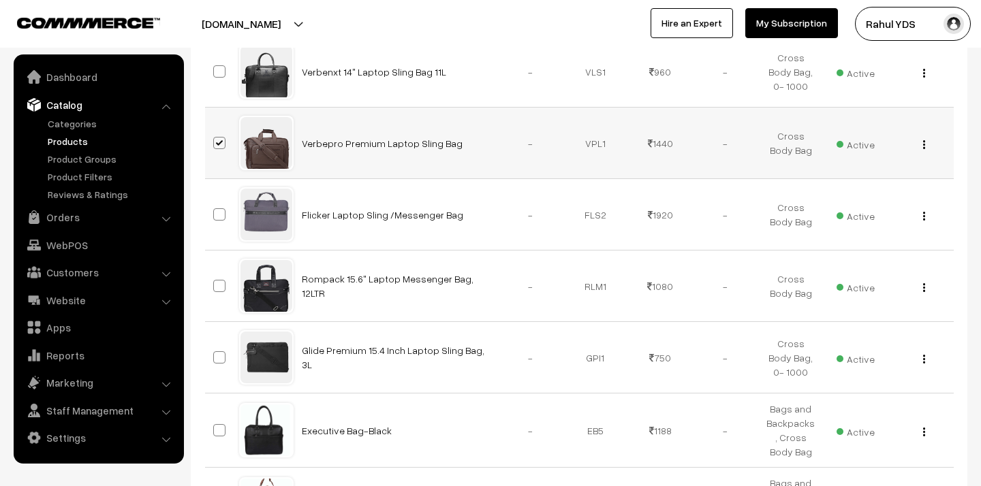
scroll to position [2058, 0]
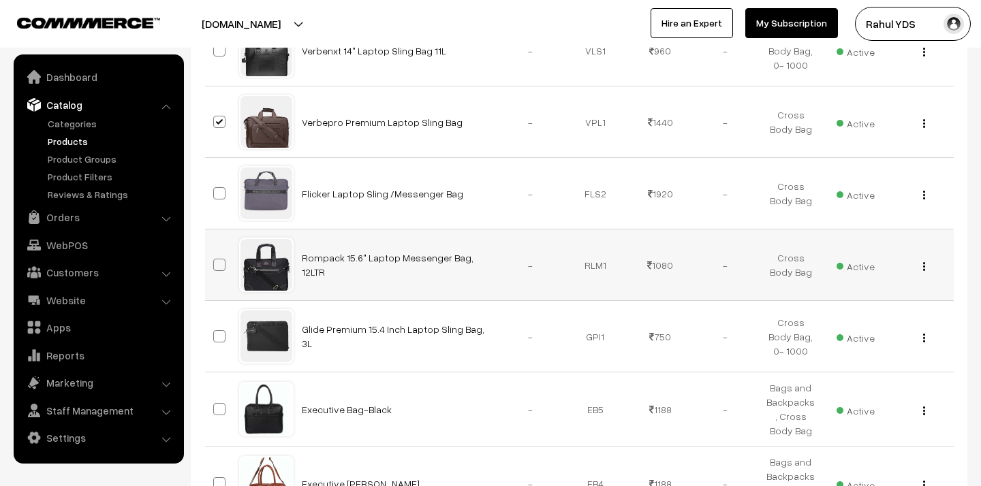
click at [219, 257] on label at bounding box center [221, 265] width 16 height 16
click at [215, 252] on input "checkbox" at bounding box center [210, 256] width 9 height 9
checkbox input "true"
click at [217, 403] on span at bounding box center [219, 409] width 12 height 12
click at [215, 396] on input "checkbox" at bounding box center [210, 400] width 9 height 9
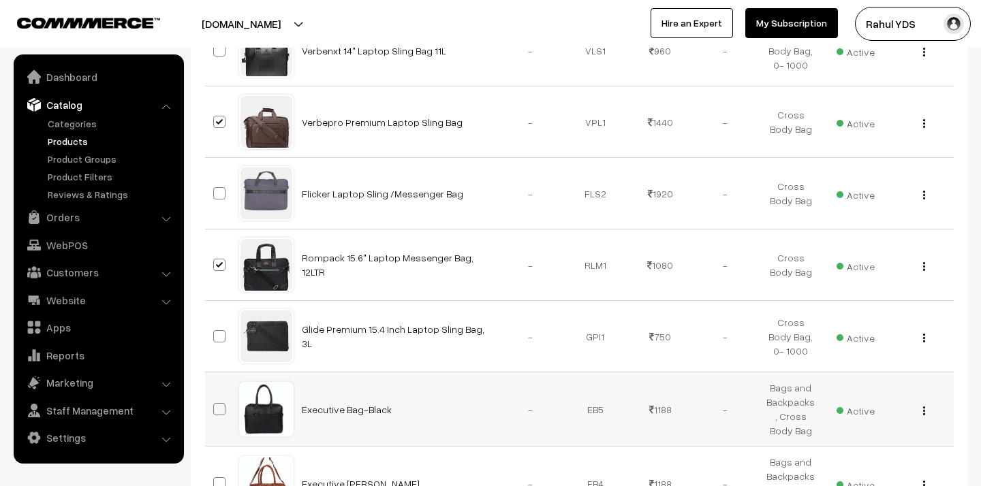
checkbox input "true"
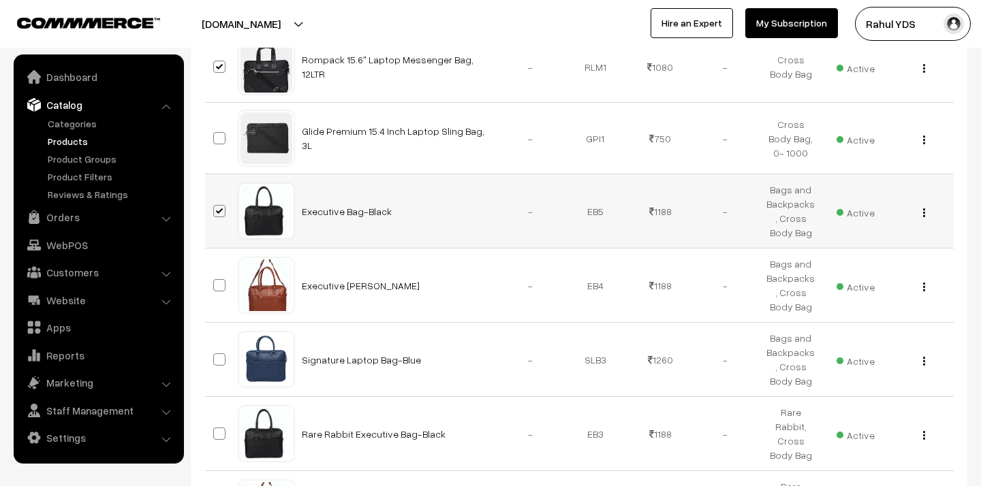
scroll to position [2278, 0]
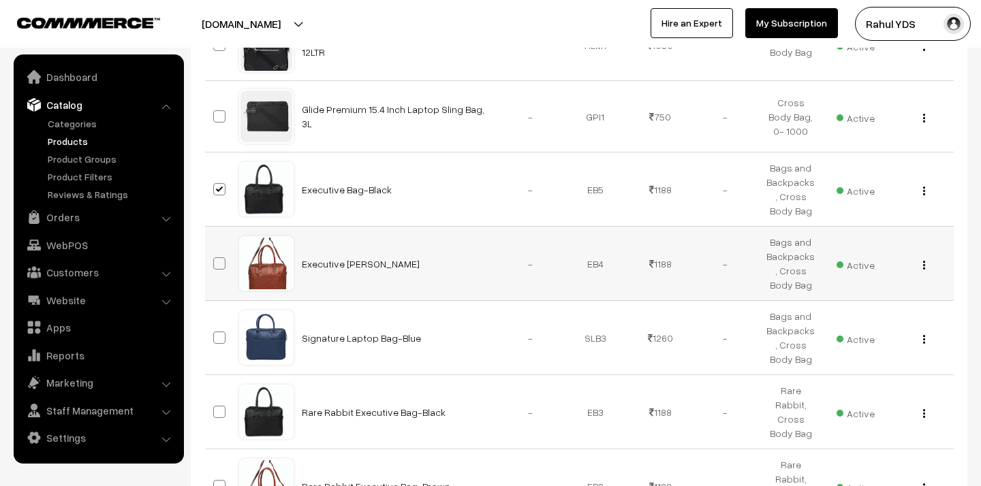
click at [218, 257] on span at bounding box center [219, 263] width 12 height 12
click at [215, 251] on input "checkbox" at bounding box center [210, 255] width 9 height 9
checkbox input "true"
click at [217, 332] on span at bounding box center [219, 338] width 12 height 12
click at [215, 325] on input "checkbox" at bounding box center [210, 329] width 9 height 9
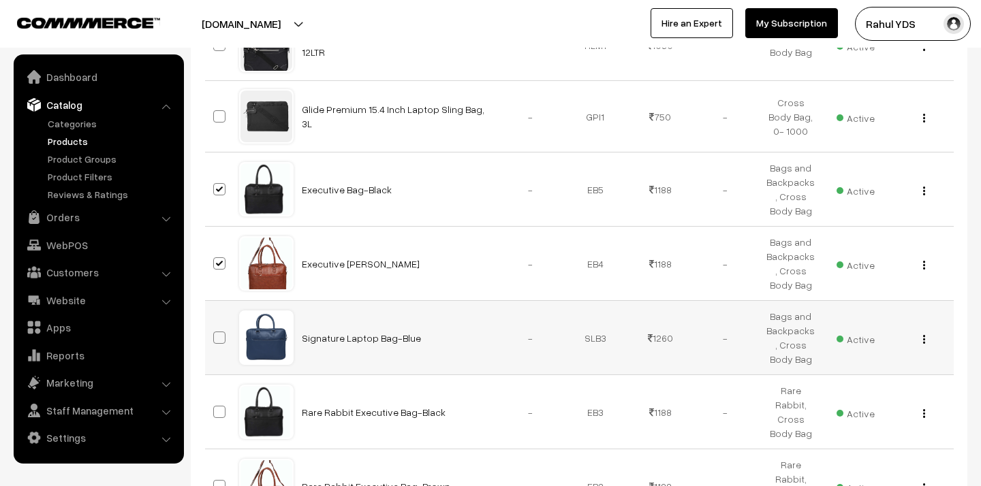
checkbox input "true"
click at [219, 406] on span at bounding box center [219, 412] width 12 height 12
click at [215, 399] on input "checkbox" at bounding box center [210, 403] width 9 height 9
checkbox input "true"
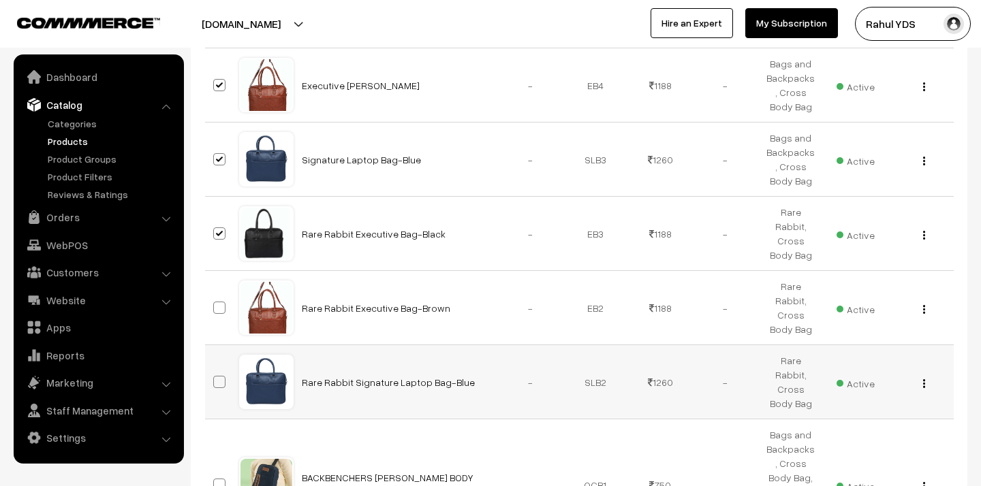
scroll to position [2462, 0]
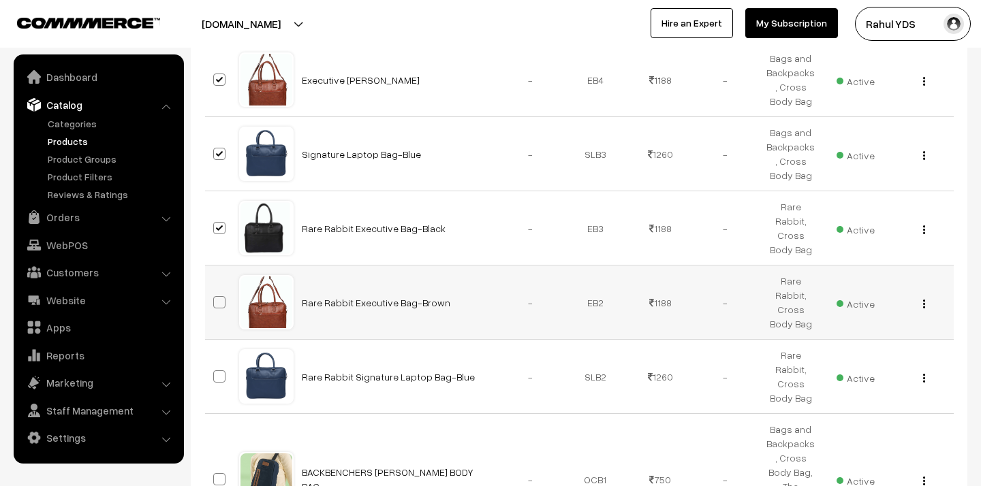
click at [217, 296] on span at bounding box center [219, 302] width 12 height 12
click at [215, 289] on input "checkbox" at bounding box center [210, 293] width 9 height 9
checkbox input "true"
click at [217, 370] on span at bounding box center [219, 376] width 12 height 12
click at [215, 364] on input "checkbox" at bounding box center [210, 368] width 9 height 9
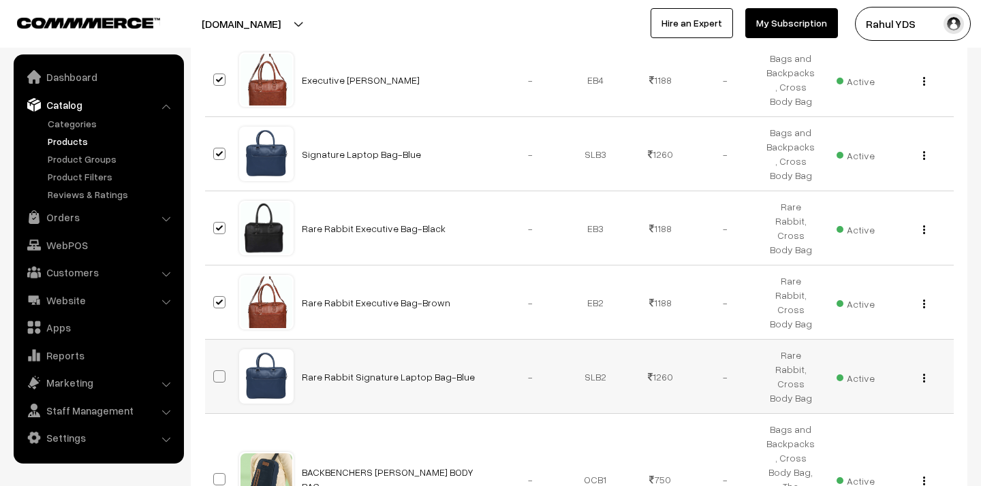
checkbox input "true"
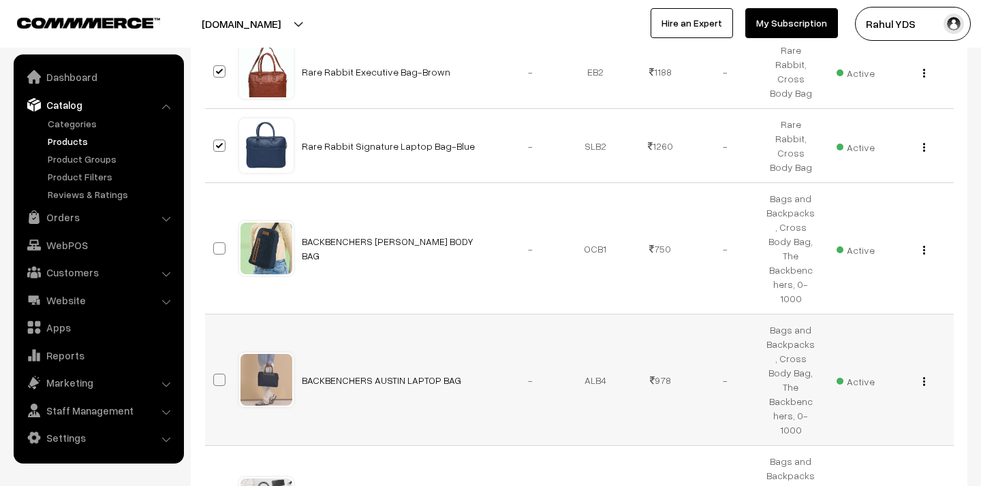
scroll to position [2692, 0]
checkbox input "true"
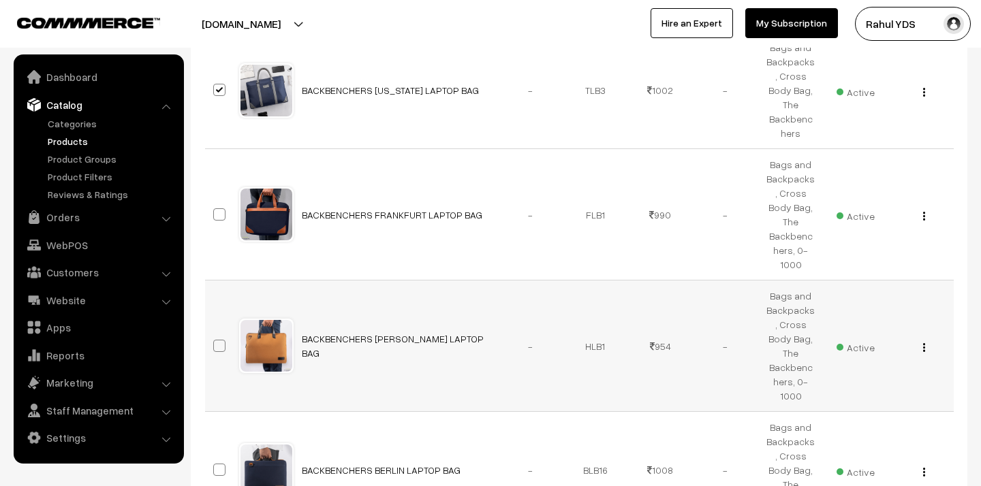
scroll to position [3129, 0]
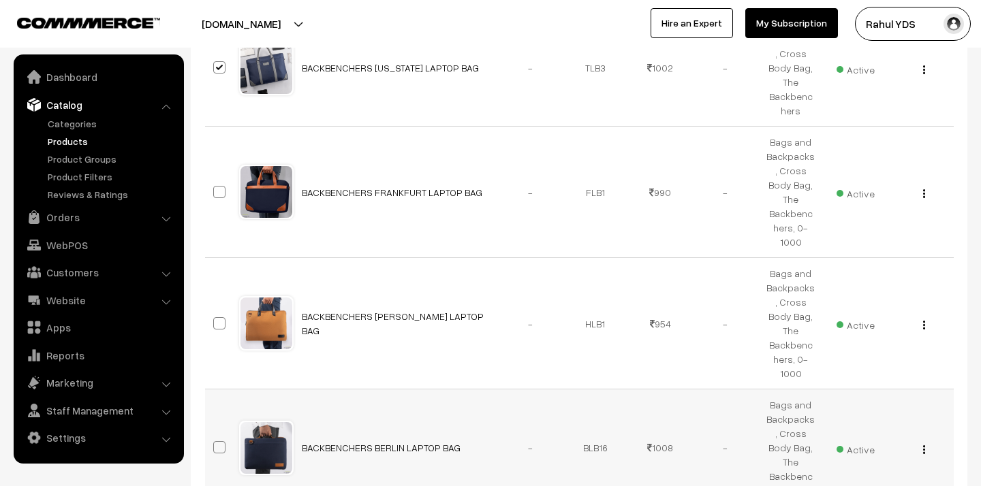
click at [221, 441] on span at bounding box center [219, 447] width 12 height 12
click at [215, 435] on input "checkbox" at bounding box center [210, 439] width 9 height 9
checkbox input "true"
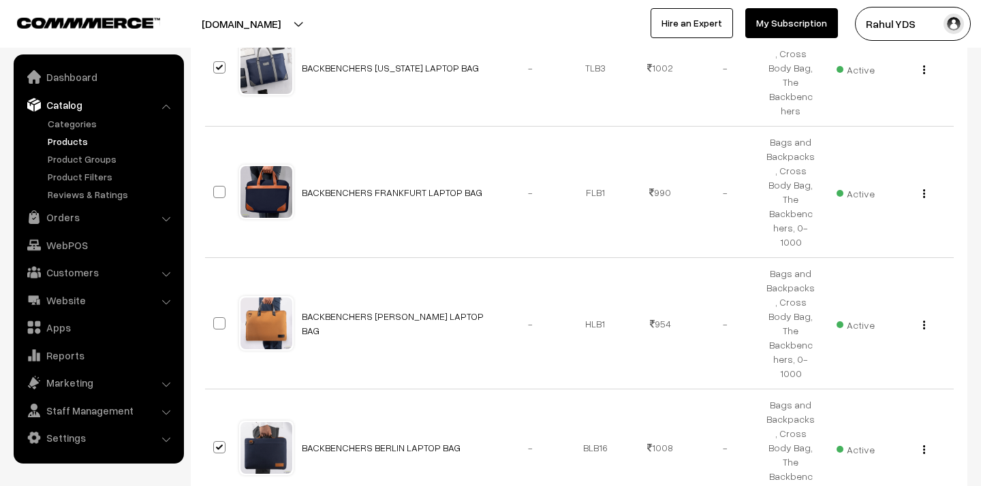
checkbox input "true"
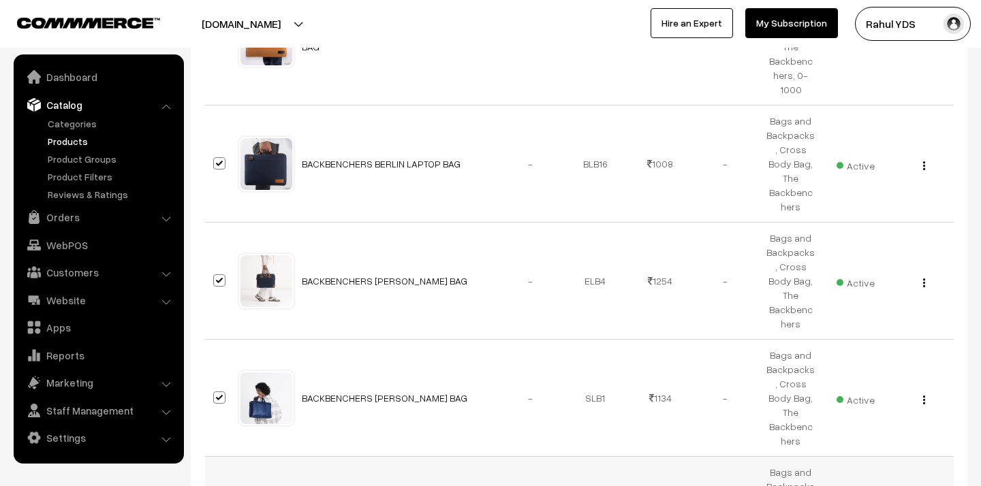
scroll to position [3423, 0]
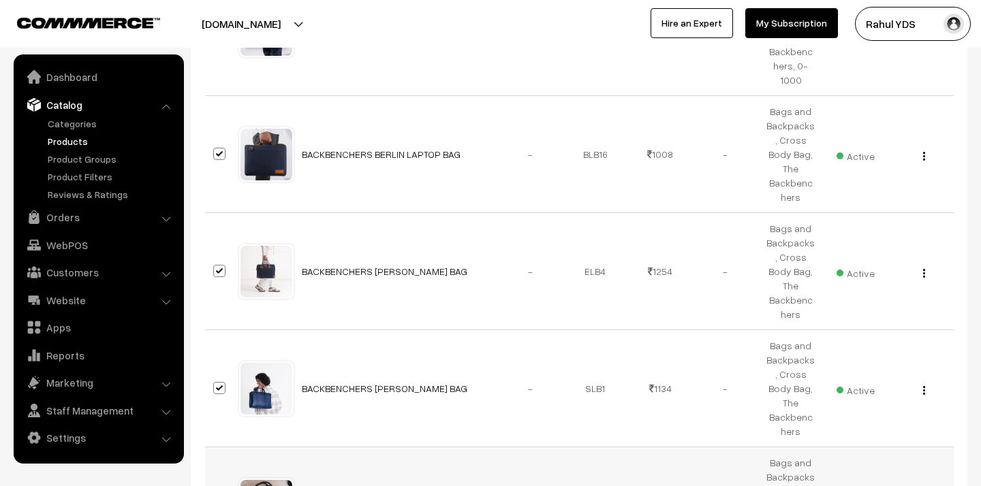
checkbox input "true"
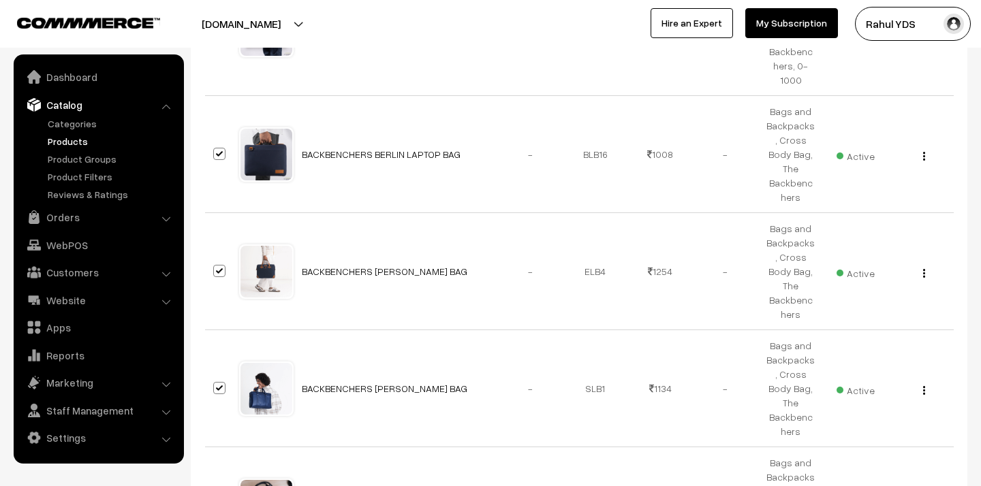
checkbox input "true"
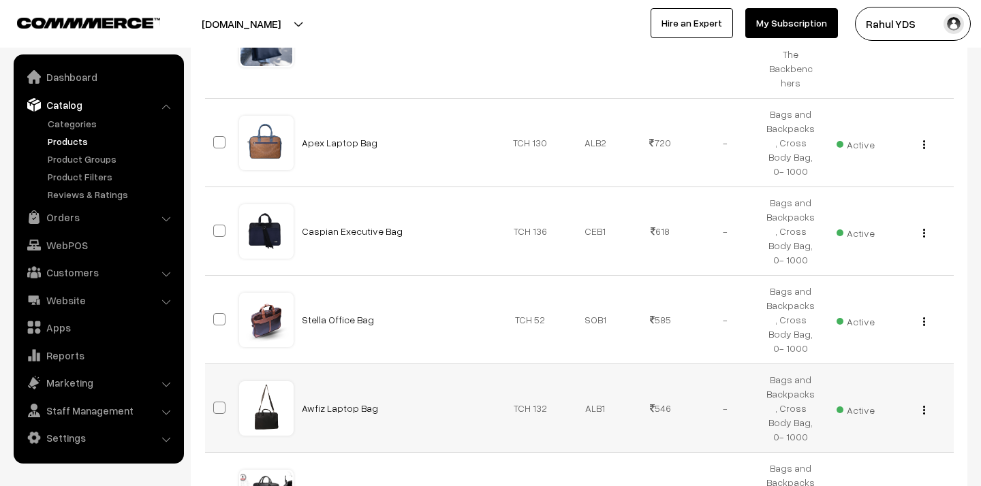
scroll to position [4012, 0]
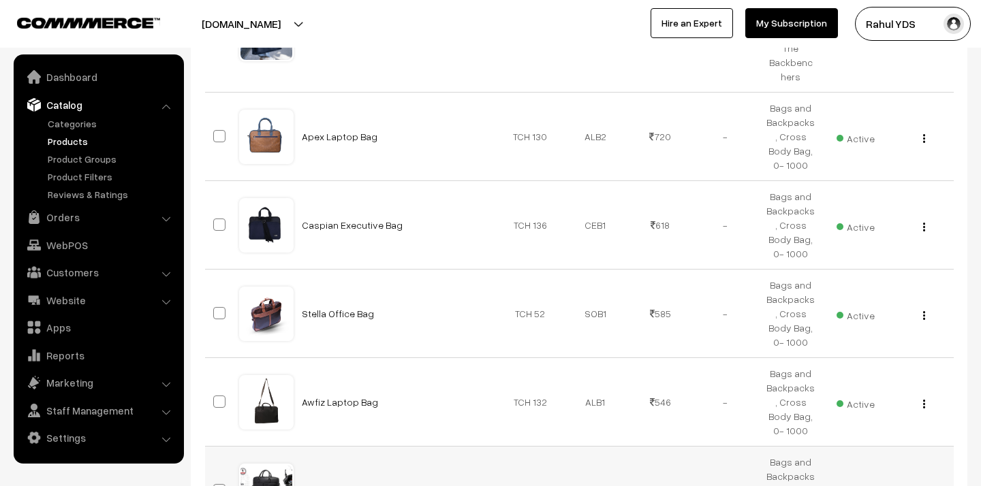
click at [218, 484] on span at bounding box center [219, 490] width 12 height 12
click at [215, 477] on input "checkbox" at bounding box center [210, 481] width 9 height 9
checkbox input "true"
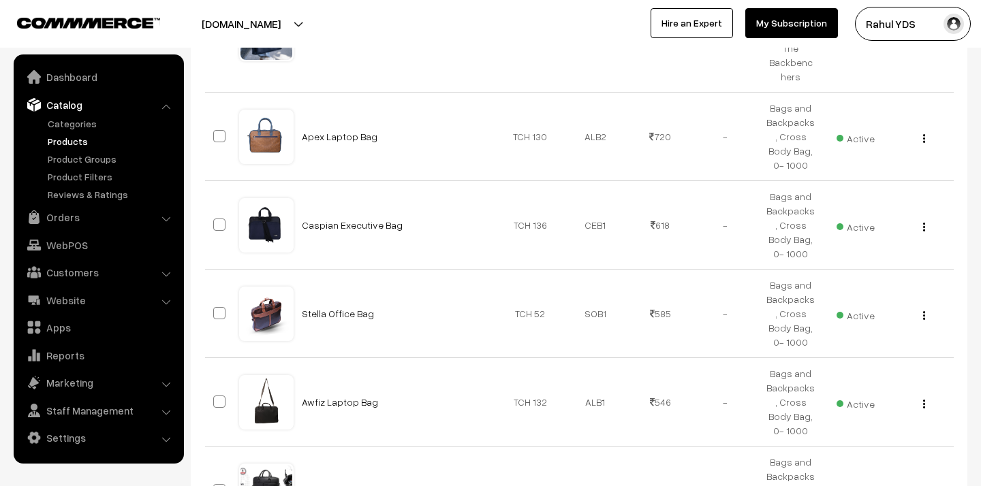
checkbox input "true"
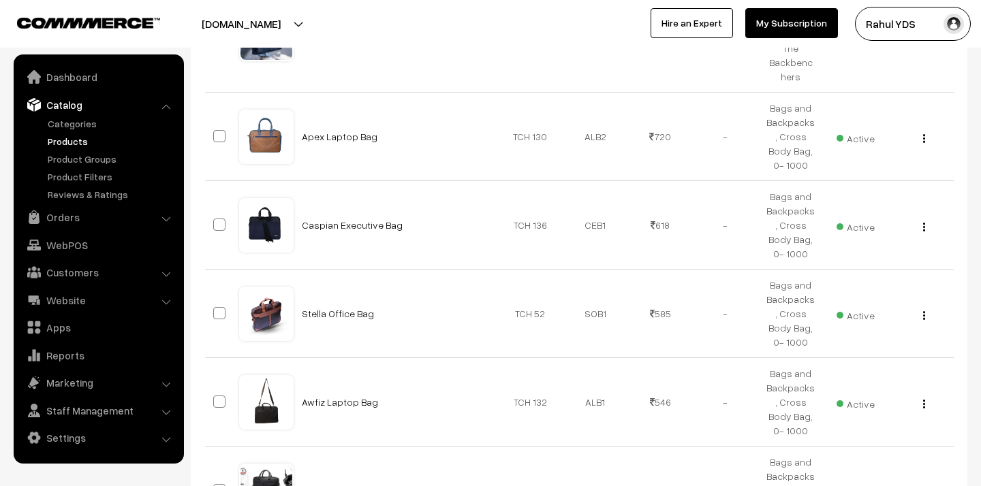
checkbox input "true"
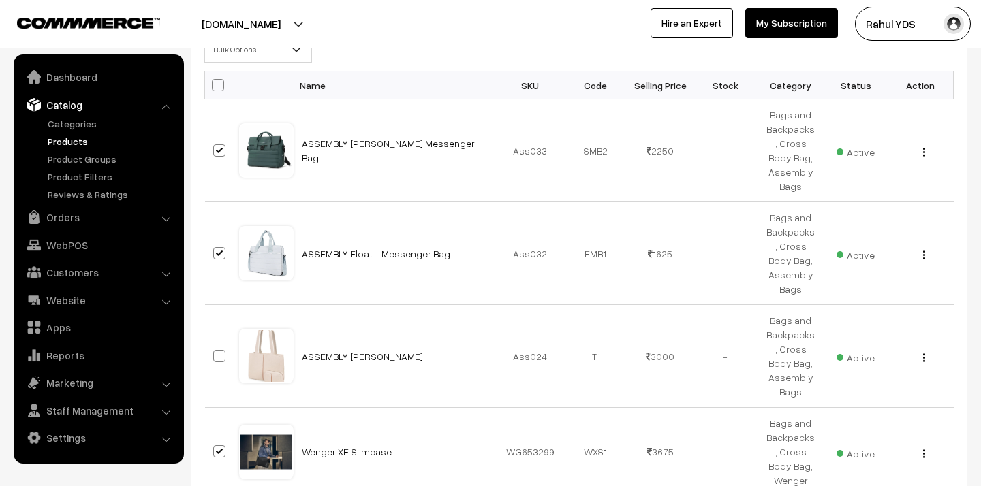
scroll to position [0, 0]
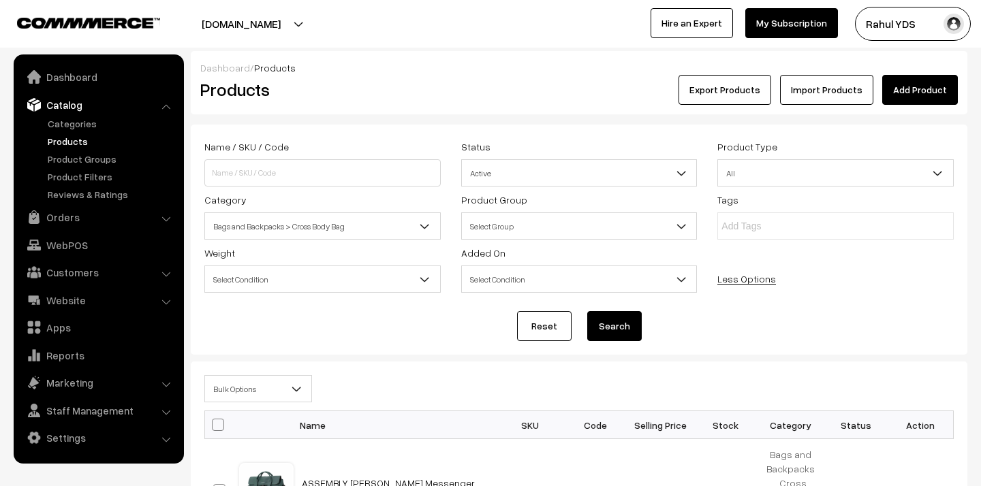
click at [275, 400] on span "Bulk Options" at bounding box center [258, 389] width 106 height 24
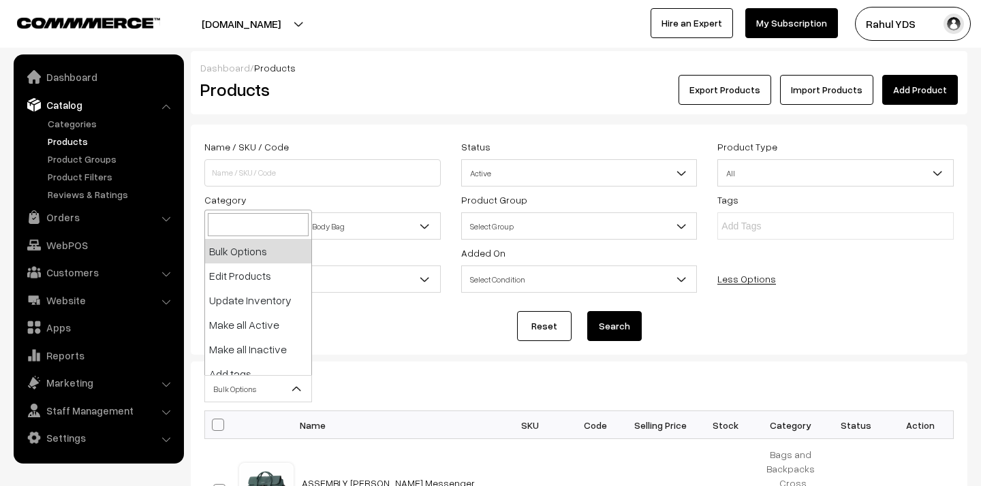
scroll to position [84, 0]
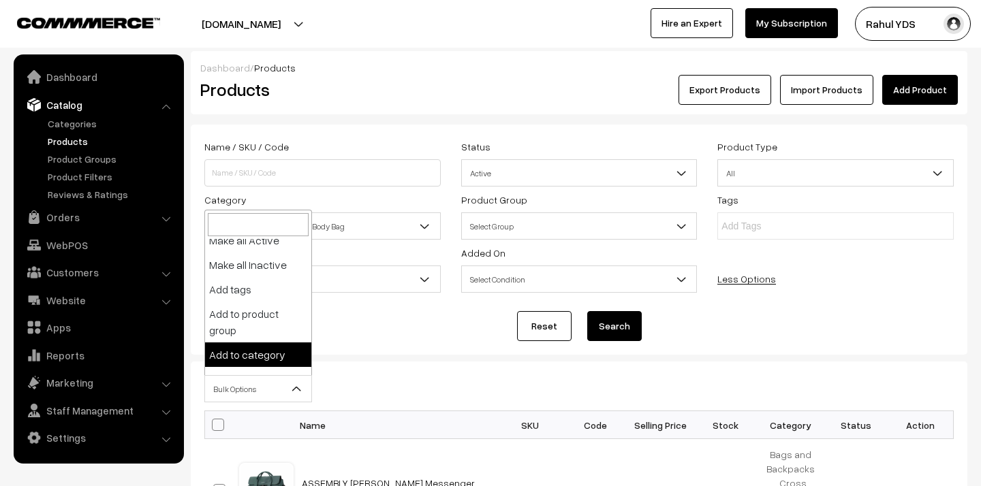
select select "category"
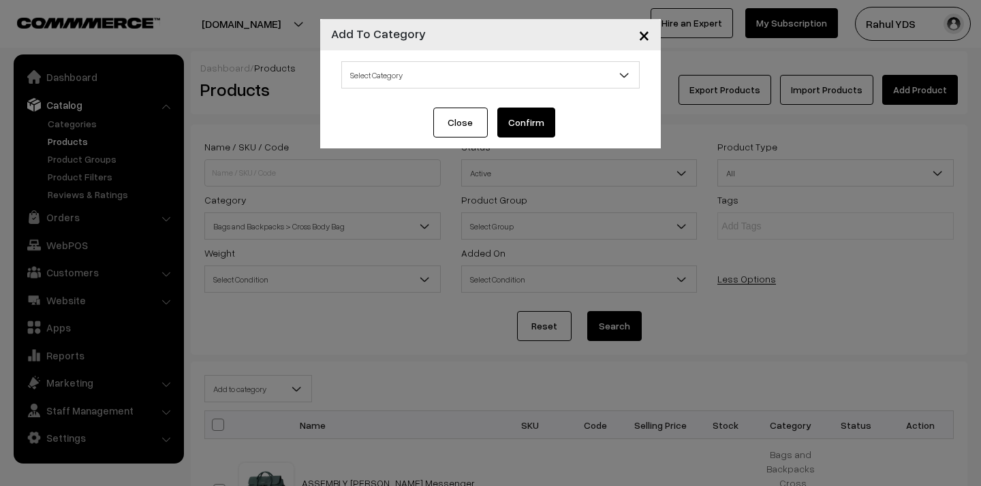
click at [456, 69] on span "Select Category" at bounding box center [490, 75] width 297 height 24
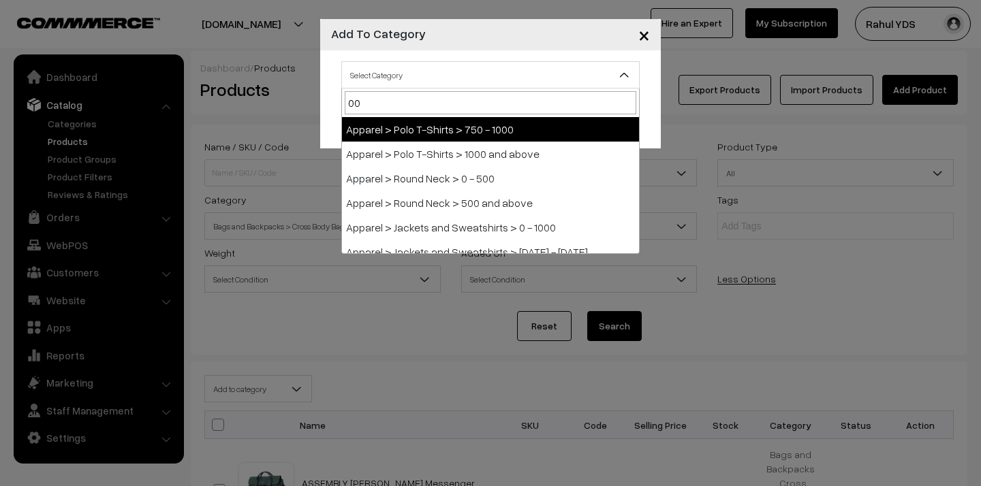
type input "0"
type input "1000"
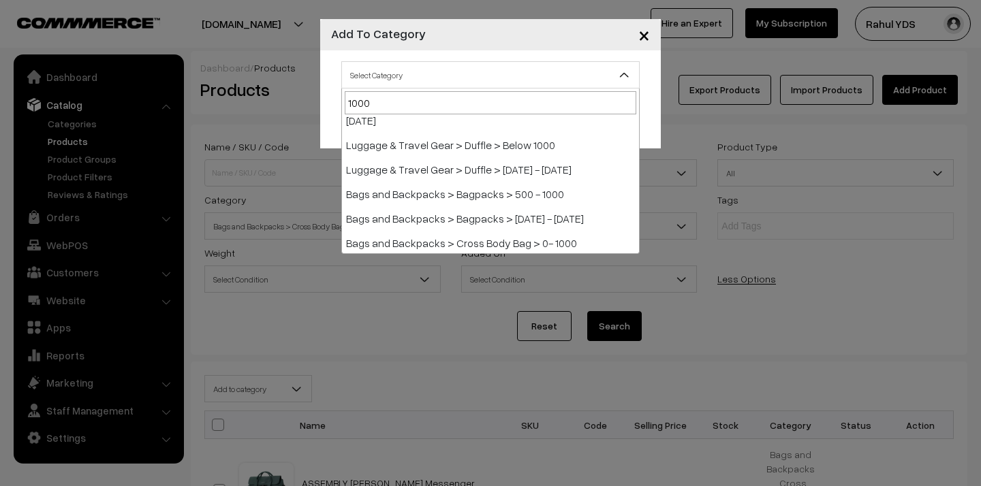
scroll to position [158, 0]
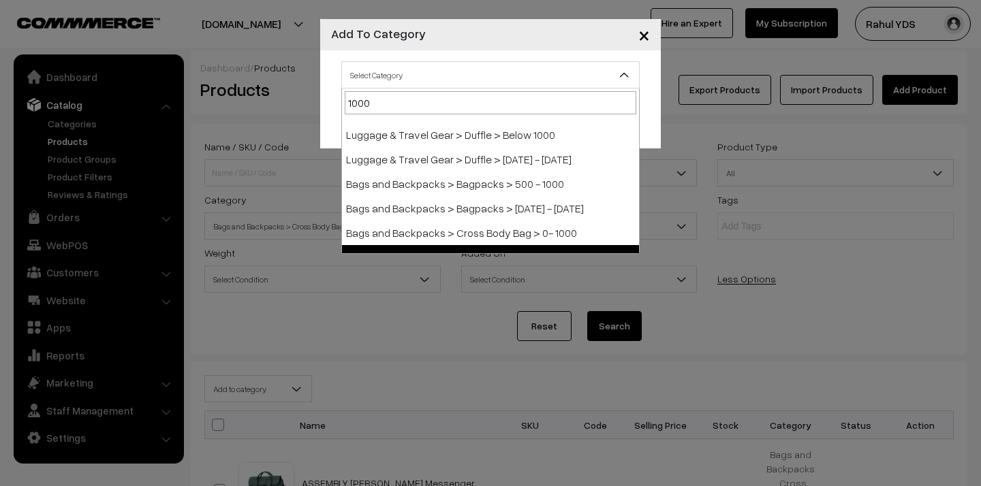
select select "146"
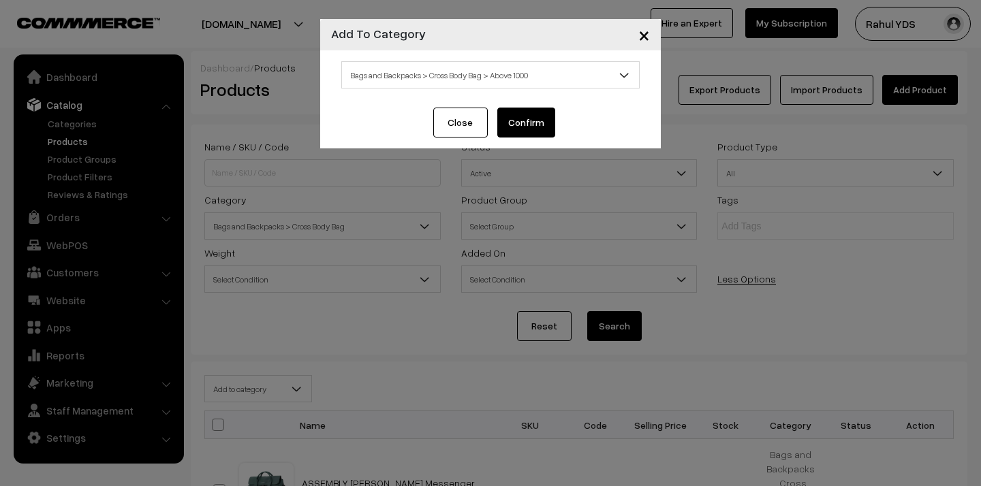
click at [535, 122] on button "Confirm" at bounding box center [526, 123] width 58 height 30
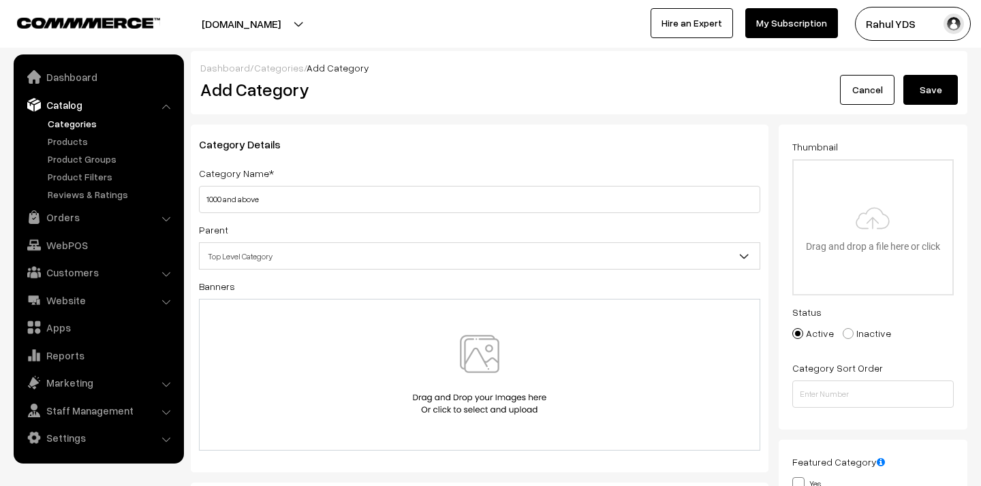
type input "1000 and above"
click at [385, 257] on span "Top Level Category" at bounding box center [480, 256] width 560 height 24
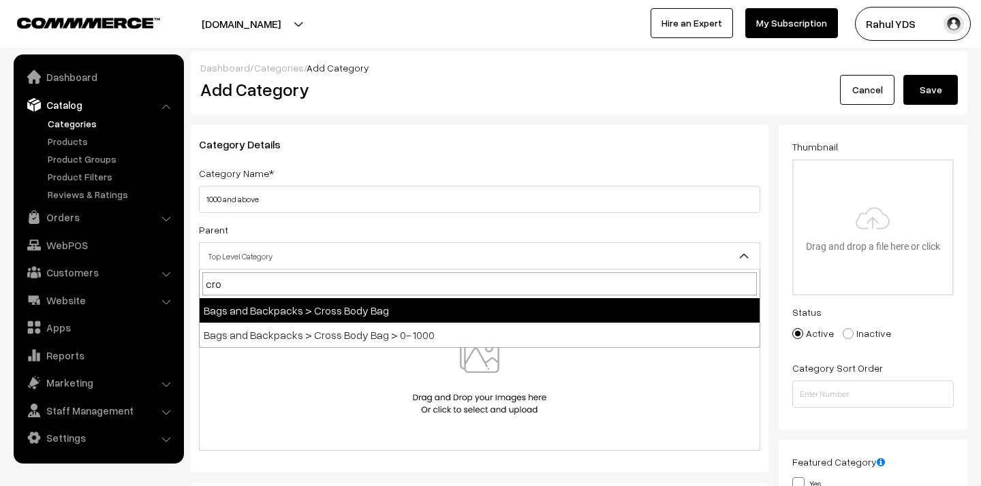
type input "cros"
select select "54"
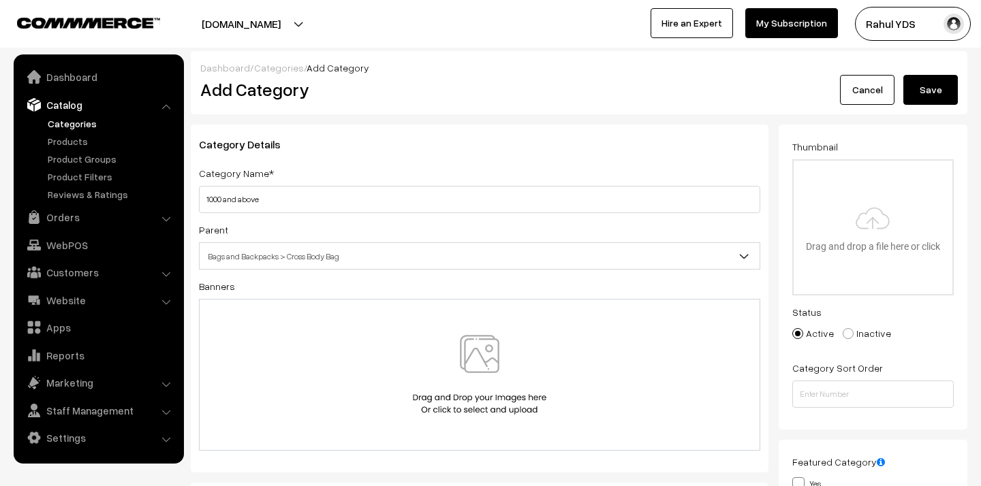
type input "C:\fakepath\Products above 1000 copy.png"
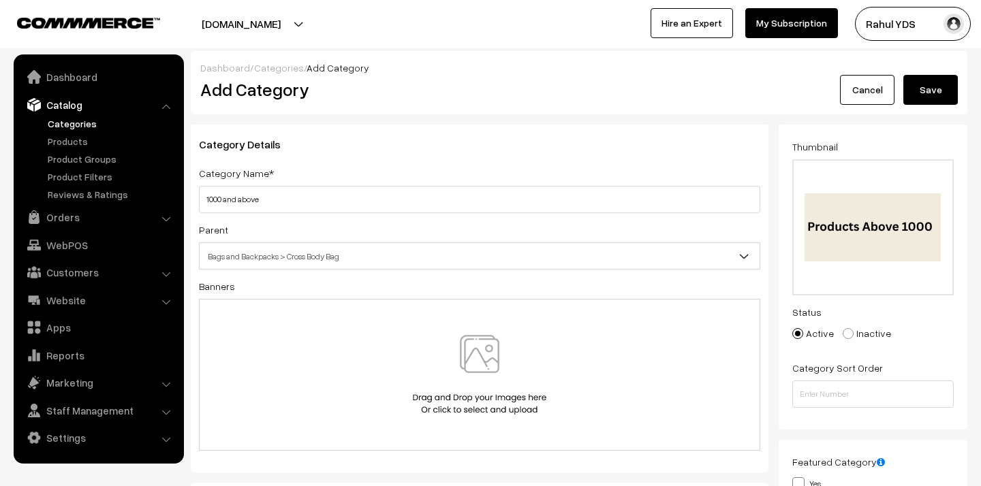
click at [934, 82] on button "Save" at bounding box center [930, 90] width 54 height 30
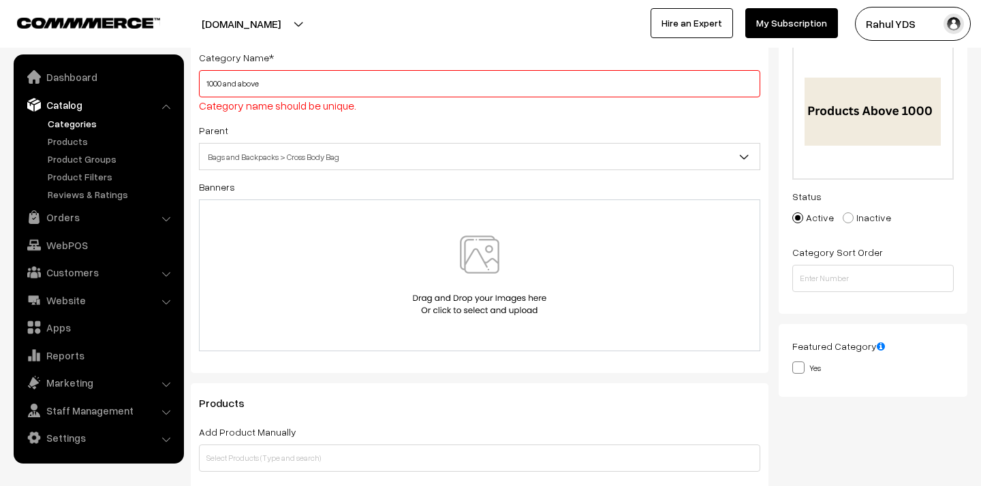
scroll to position [118, 0]
click at [490, 93] on input "1000 and above" at bounding box center [479, 81] width 561 height 27
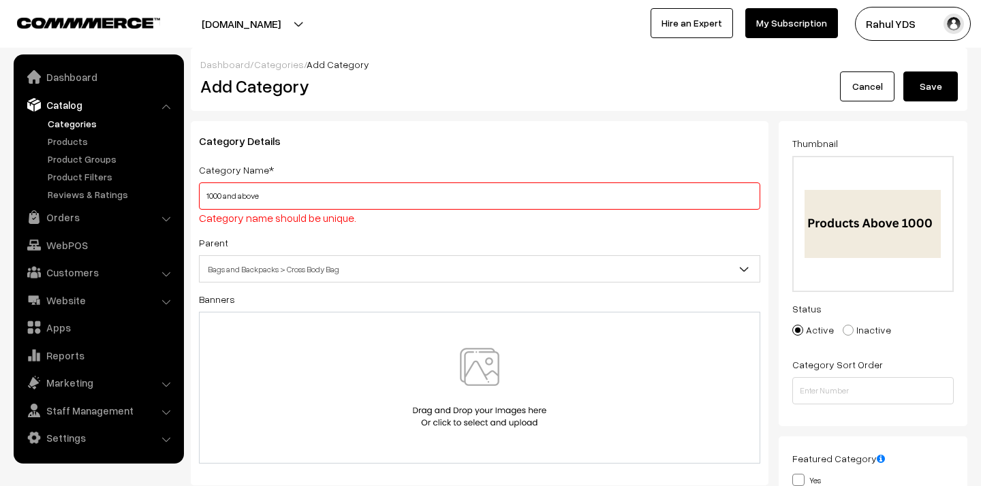
scroll to position [0, 0]
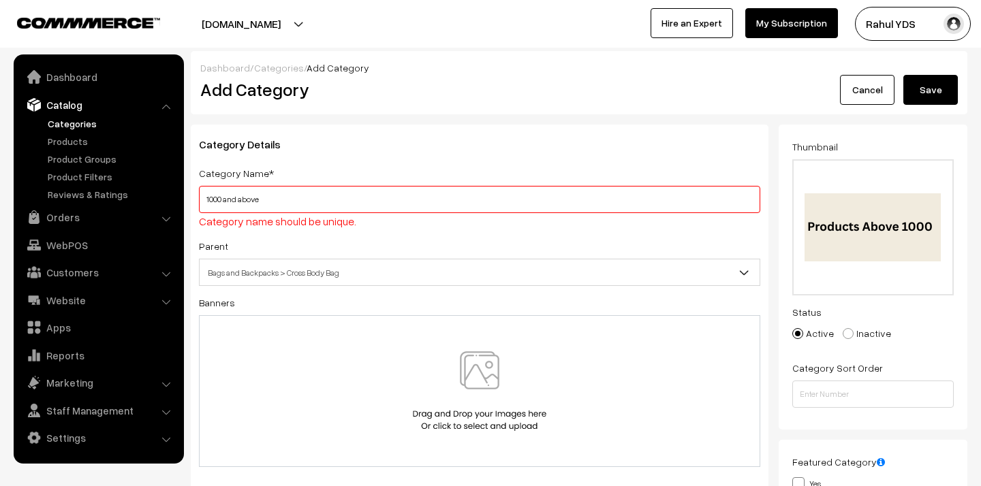
click at [930, 94] on button "Save" at bounding box center [930, 90] width 54 height 30
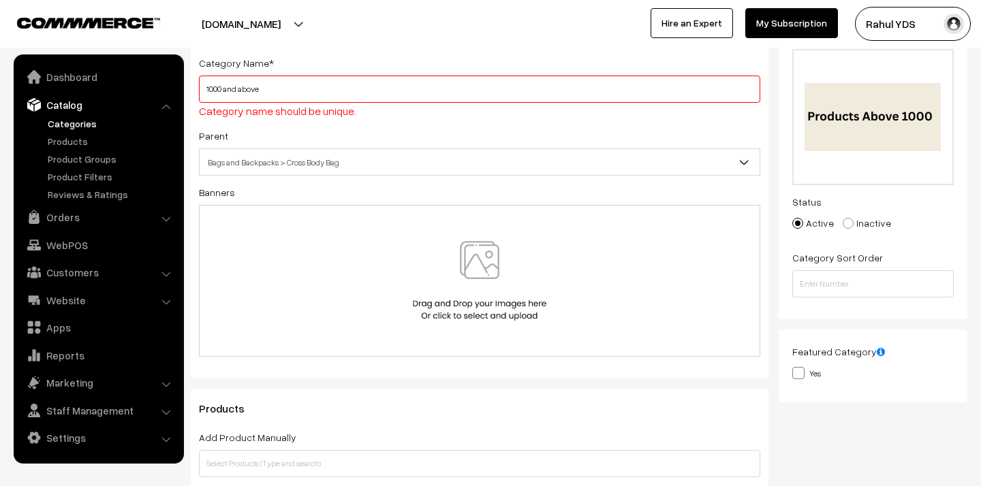
scroll to position [118, 0]
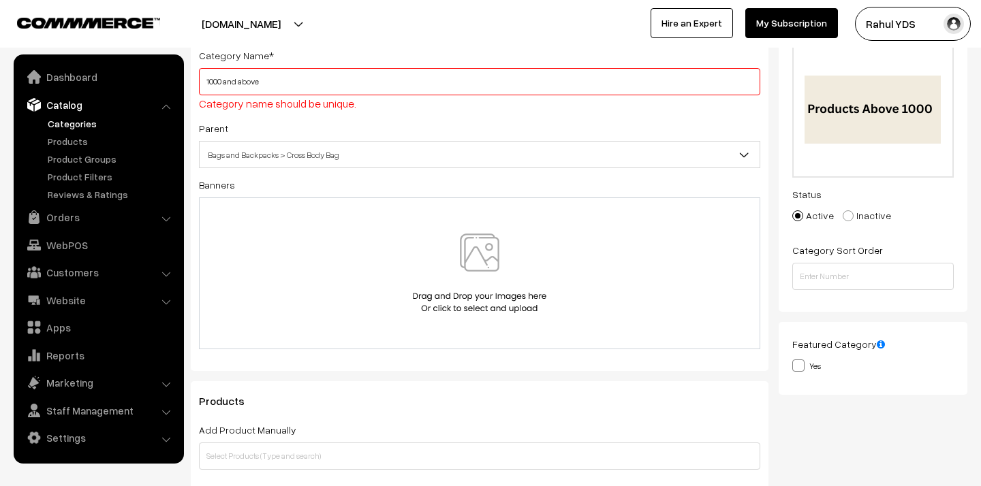
click at [409, 90] on input "1000 and above" at bounding box center [479, 81] width 561 height 27
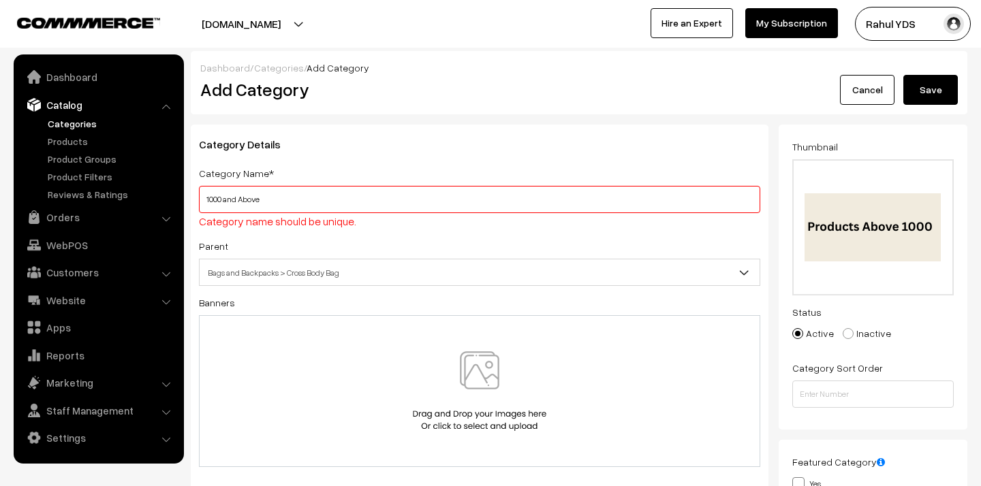
click at [948, 101] on button "Save" at bounding box center [930, 90] width 54 height 30
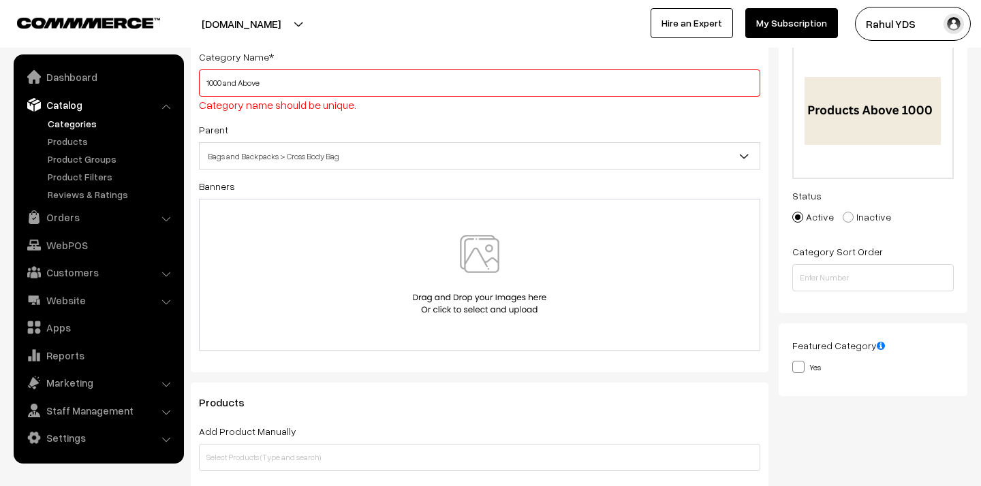
scroll to position [118, 0]
click at [374, 84] on input "1000 and Above" at bounding box center [479, 81] width 561 height 27
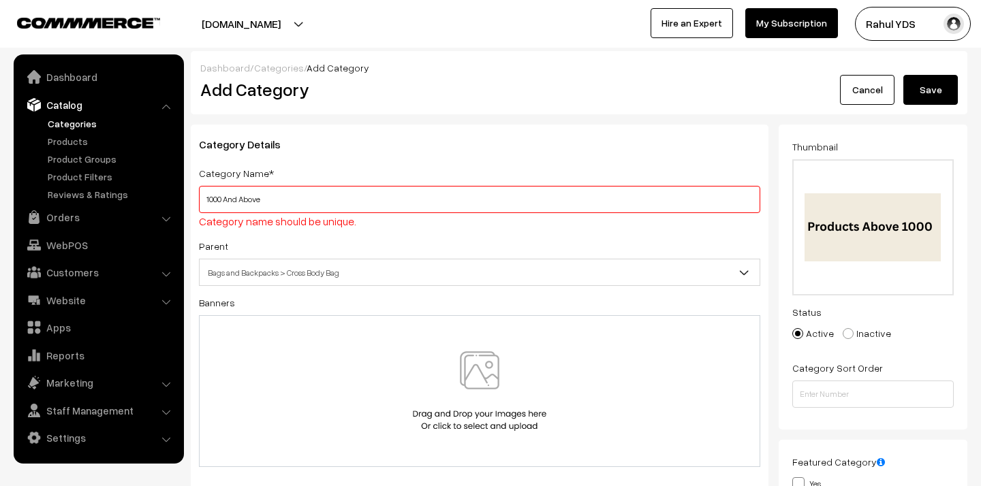
click at [930, 93] on button "Save" at bounding box center [930, 90] width 54 height 30
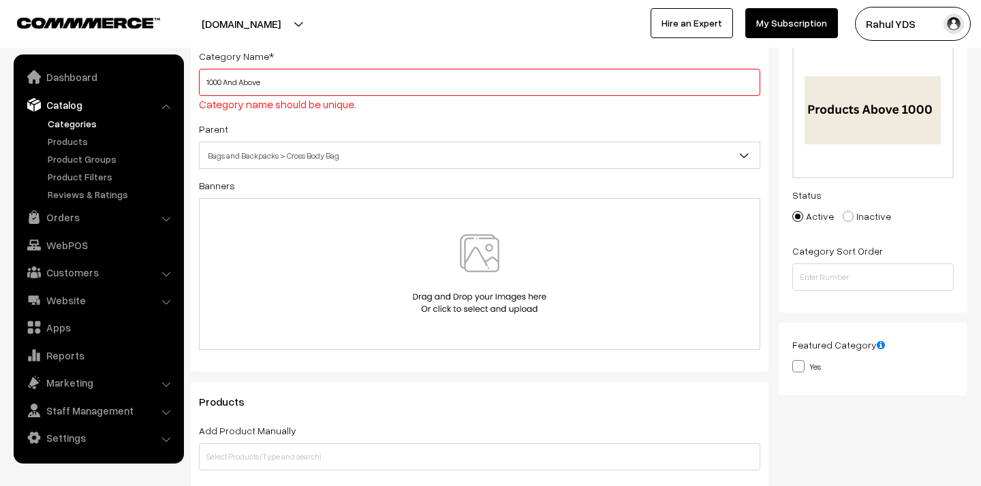
scroll to position [118, 0]
click at [395, 88] on input "1000 And Above" at bounding box center [479, 81] width 561 height 27
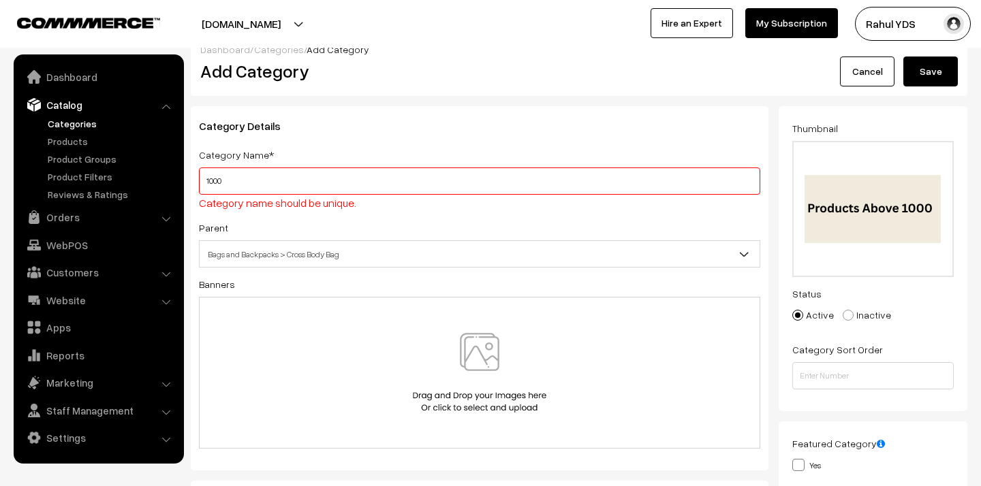
scroll to position [0, 0]
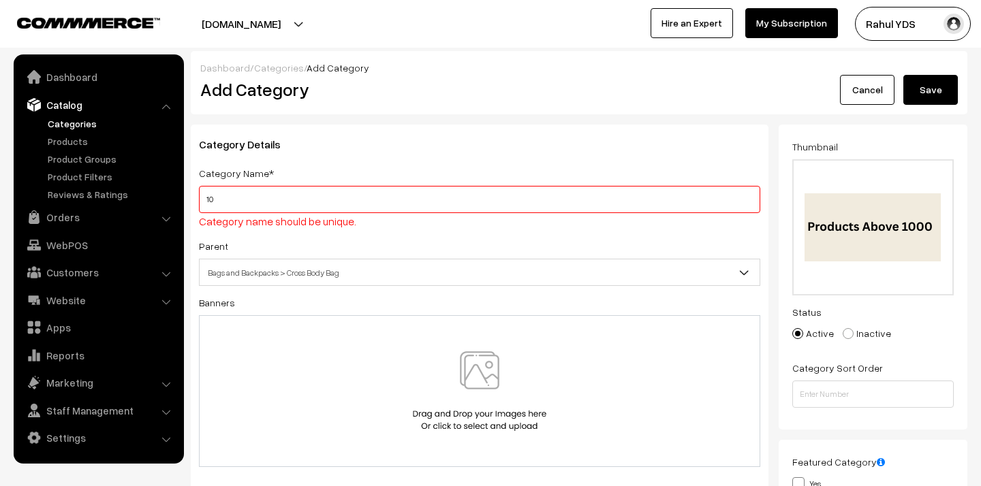
type input "1"
type input "a"
type input "Above 1000"
click at [918, 92] on button "Save" at bounding box center [930, 90] width 54 height 30
